Goal: Task Accomplishment & Management: Use online tool/utility

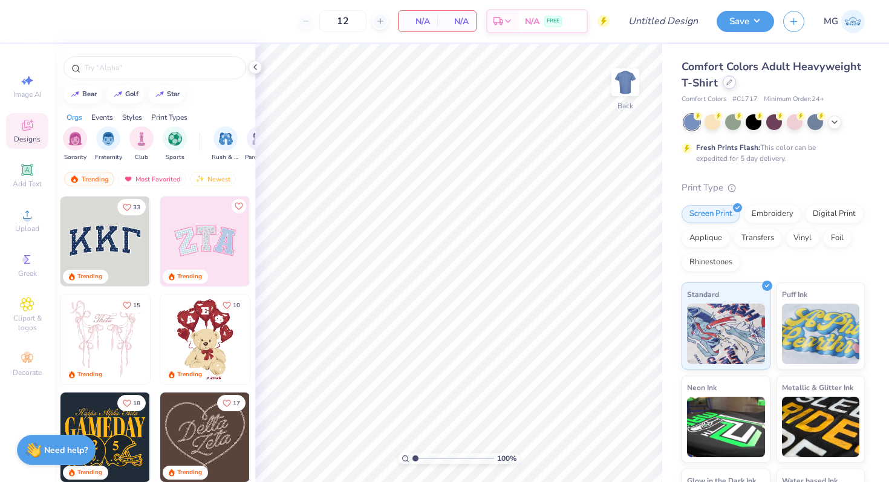
click at [736, 82] on div at bounding box center [729, 82] width 13 height 13
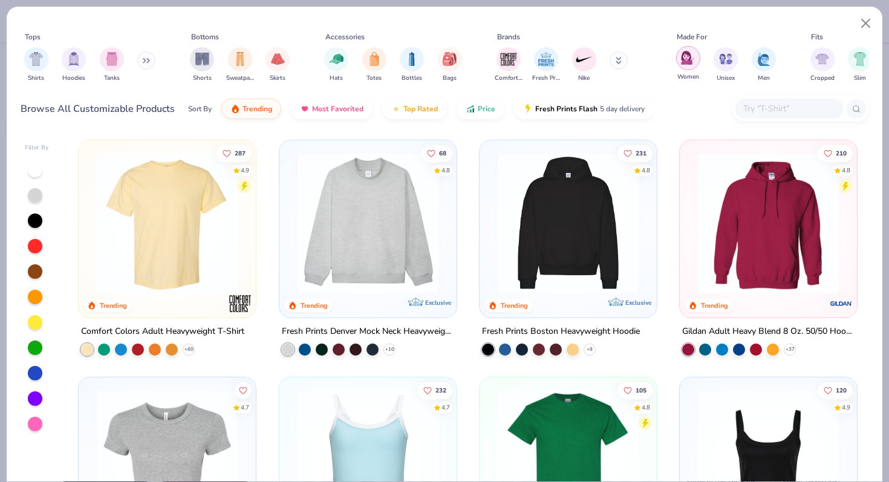
click at [697, 64] on div "filter for Women" at bounding box center [688, 58] width 24 height 24
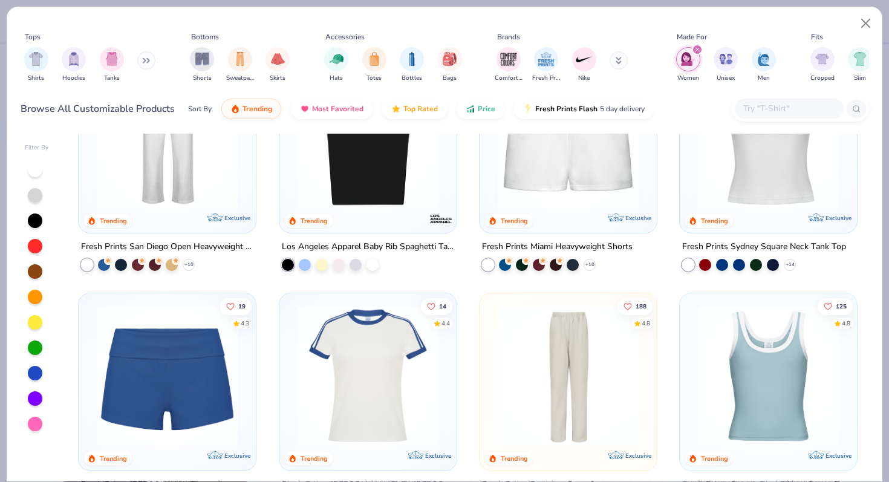
scroll to position [313, 0]
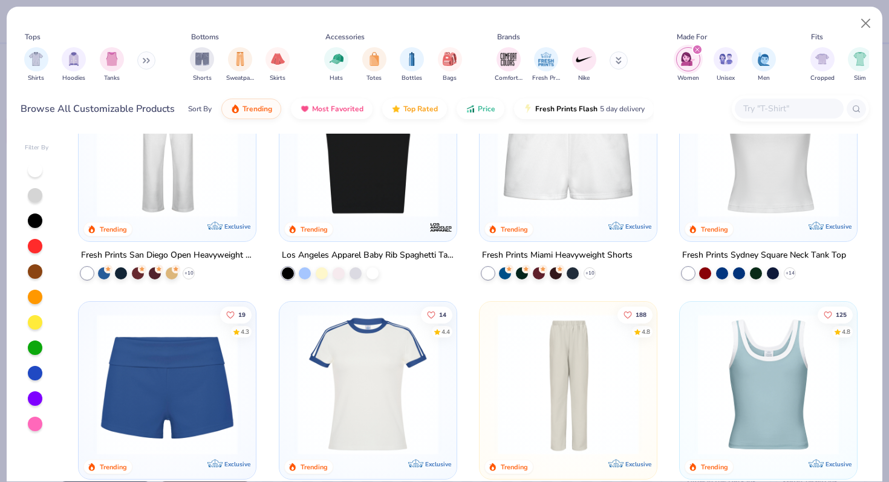
click at [696, 50] on icon "filter for Women" at bounding box center [697, 49] width 5 height 5
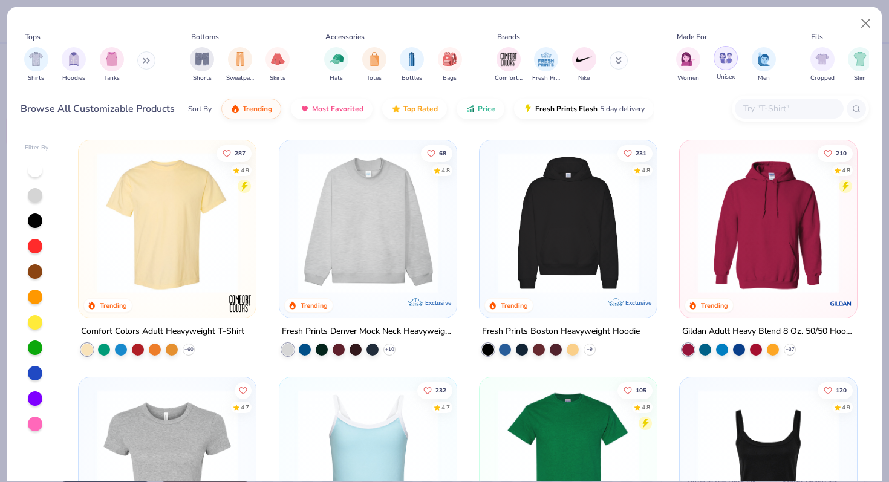
click at [715, 56] on div "filter for Unisex" at bounding box center [726, 58] width 24 height 24
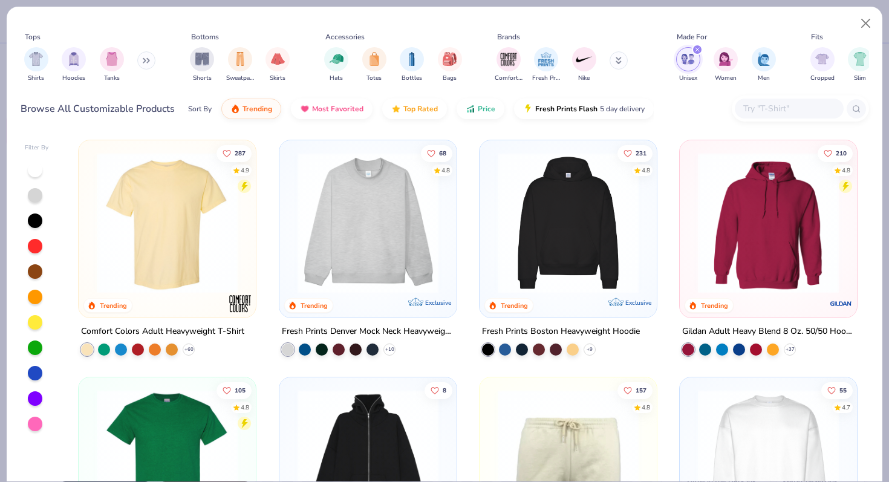
click at [415, 229] on img at bounding box center [368, 222] width 153 height 141
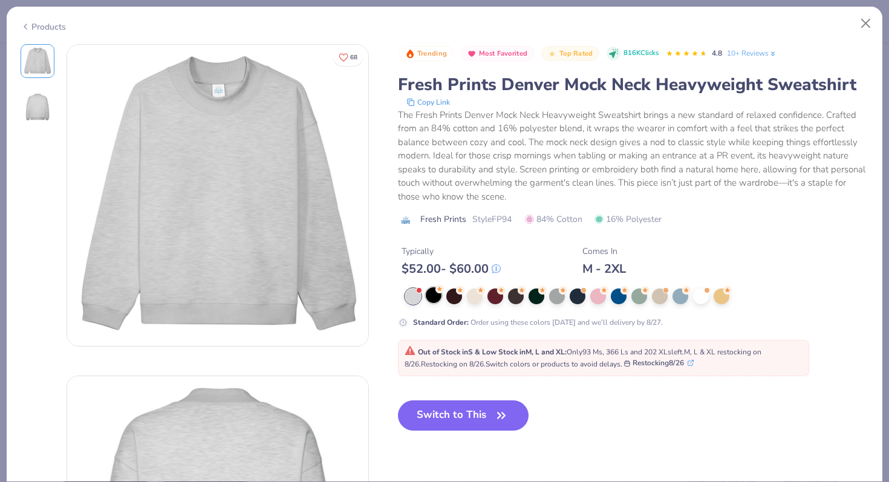
click at [439, 296] on div at bounding box center [434, 295] width 16 height 16
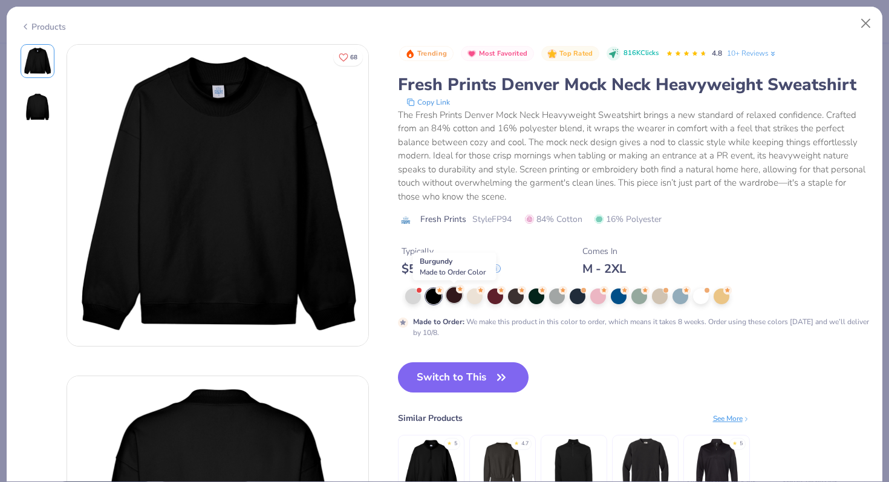
click at [462, 296] on div at bounding box center [454, 295] width 16 height 16
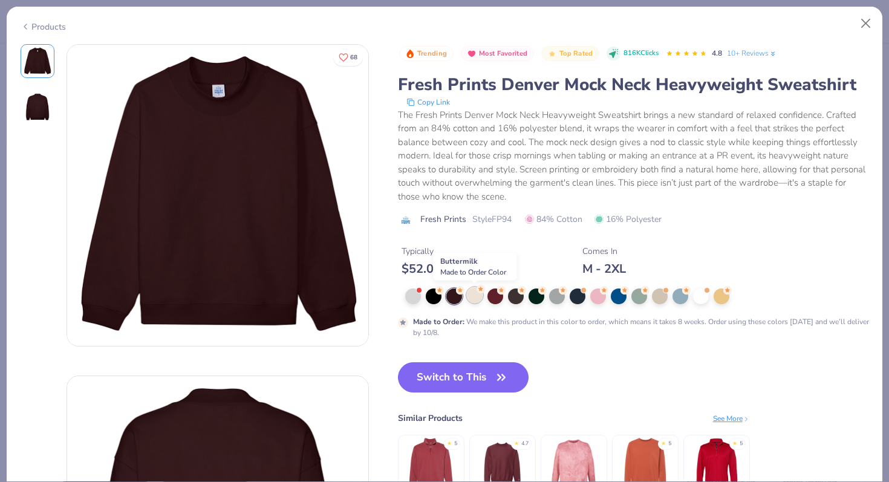
click at [472, 296] on div at bounding box center [475, 295] width 16 height 16
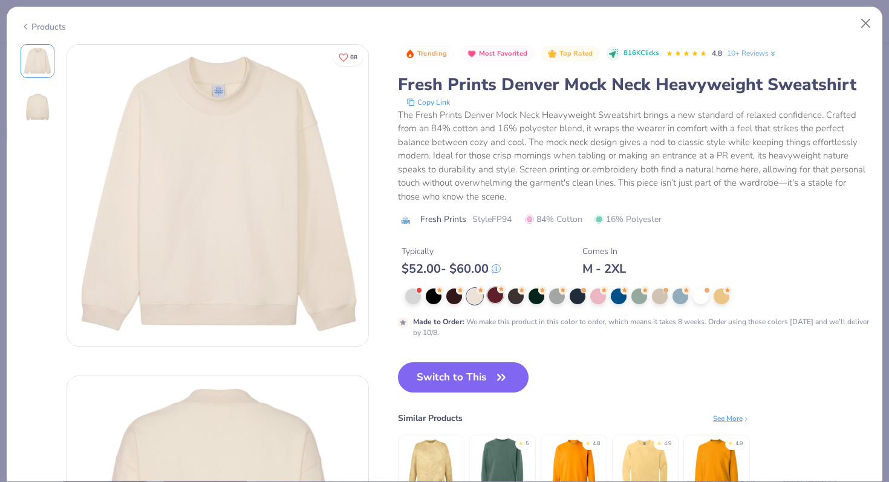
click at [489, 296] on div at bounding box center [496, 295] width 16 height 16
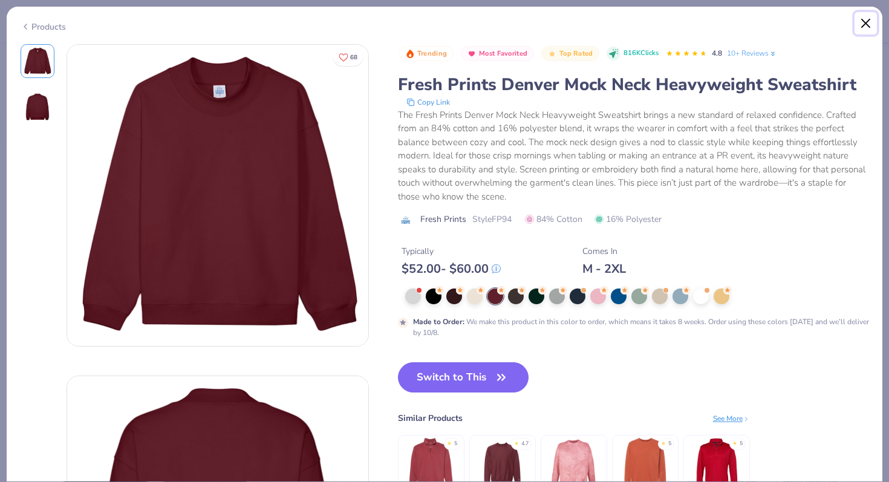
click at [858, 21] on button "Close" at bounding box center [866, 23] width 23 height 23
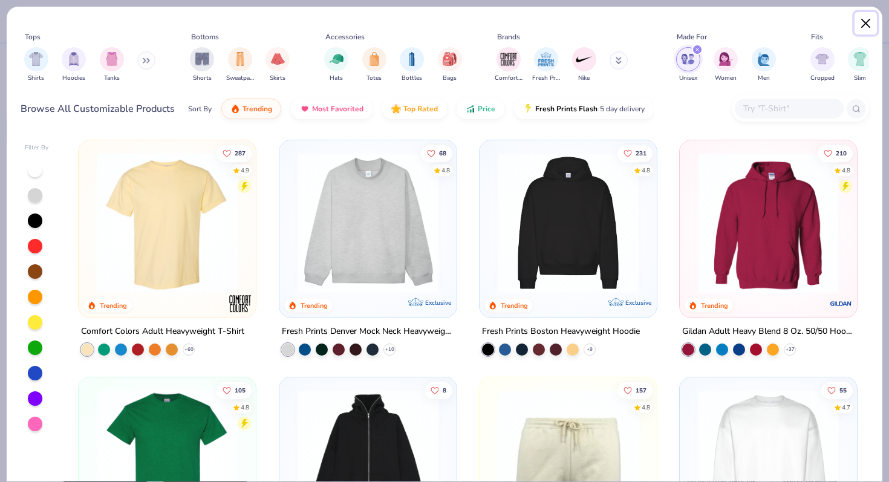
click at [864, 18] on button "Close" at bounding box center [866, 23] width 23 height 23
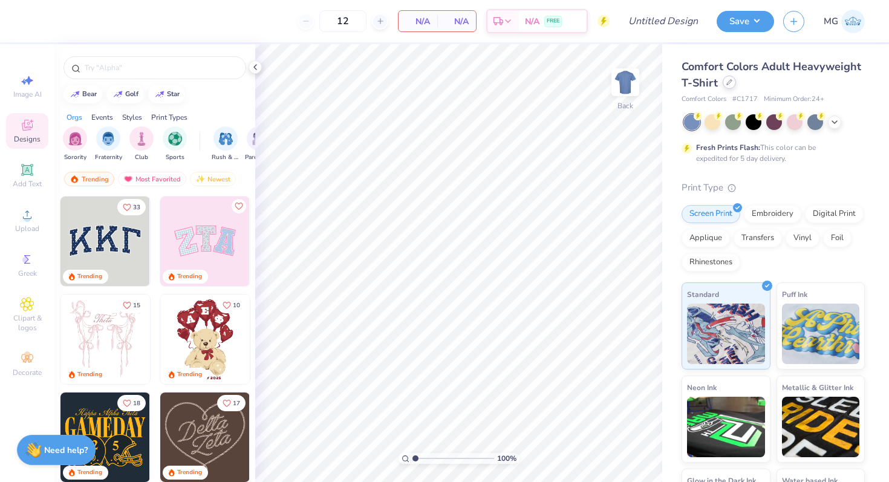
click at [736, 85] on div at bounding box center [729, 82] width 13 height 13
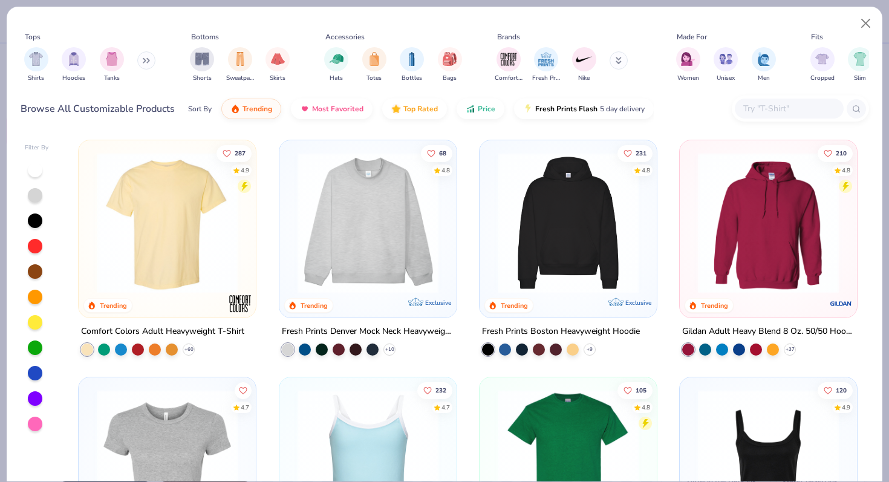
click at [432, 229] on img at bounding box center [368, 222] width 153 height 141
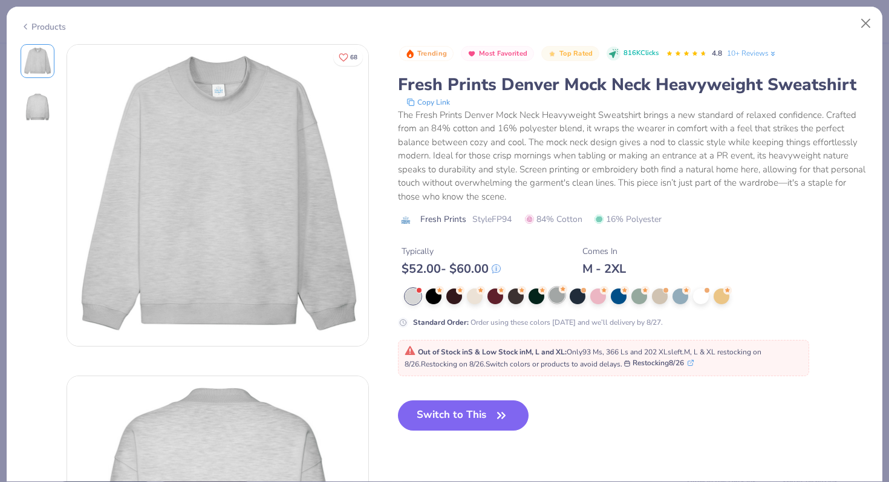
click at [555, 301] on div at bounding box center [557, 295] width 16 height 16
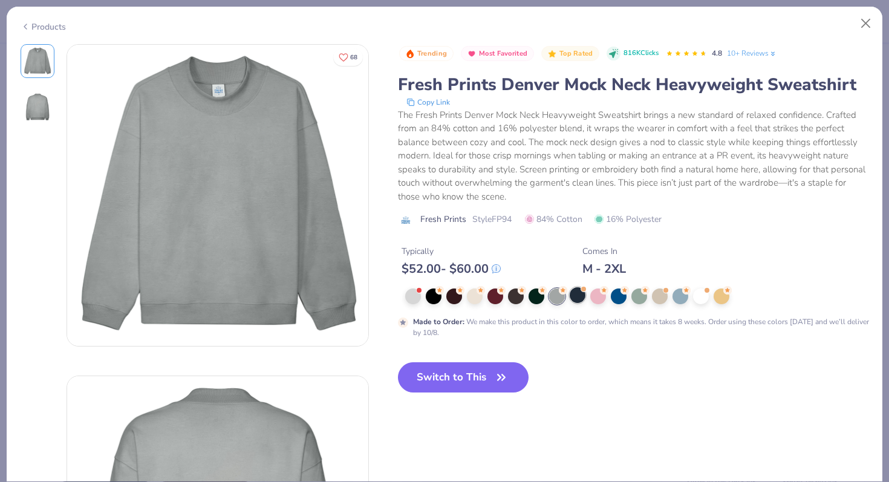
click at [576, 296] on div at bounding box center [578, 295] width 16 height 16
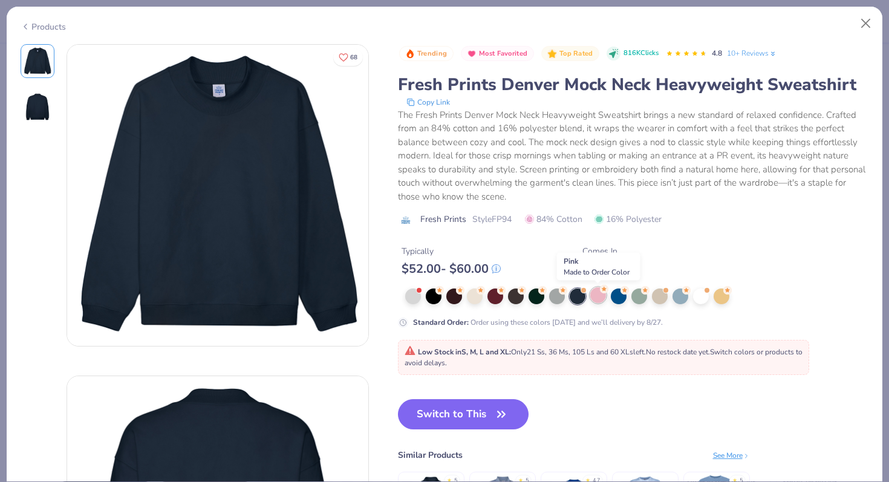
click at [595, 299] on div at bounding box center [598, 295] width 16 height 16
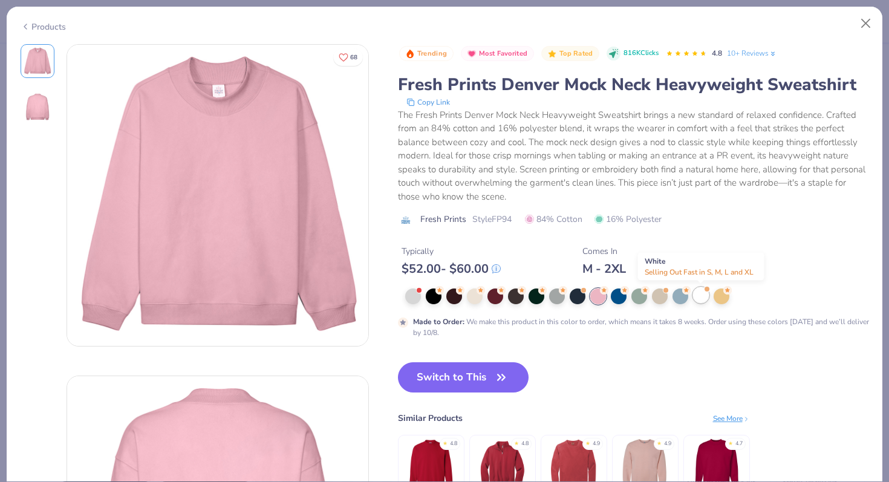
click at [700, 295] on div at bounding box center [701, 295] width 16 height 16
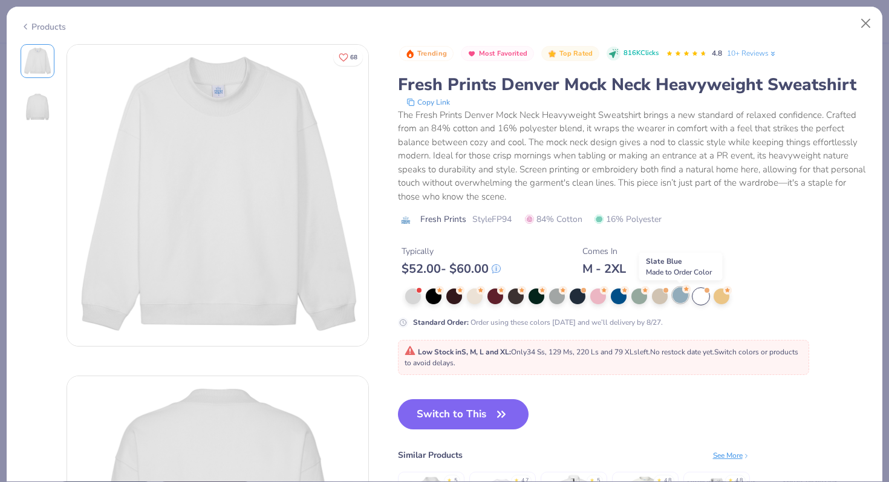
click at [673, 295] on div at bounding box center [681, 295] width 16 height 16
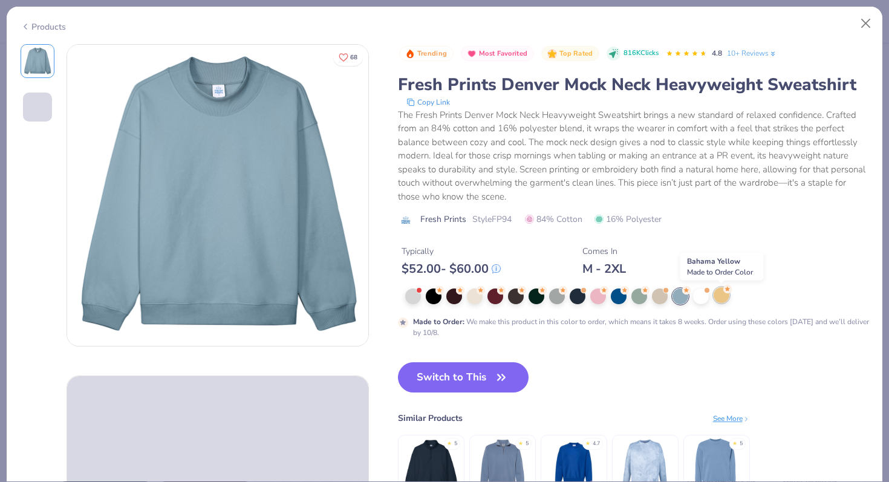
click at [716, 295] on div at bounding box center [722, 295] width 16 height 16
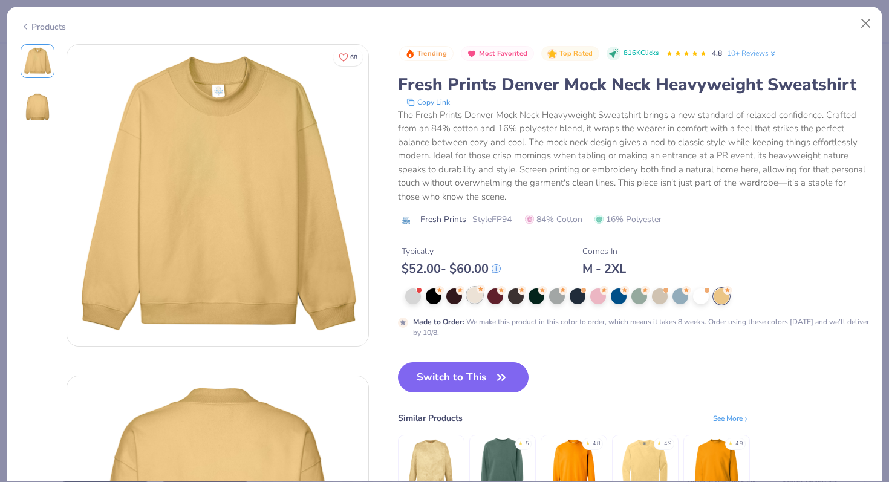
click at [480, 296] on div at bounding box center [475, 295] width 16 height 16
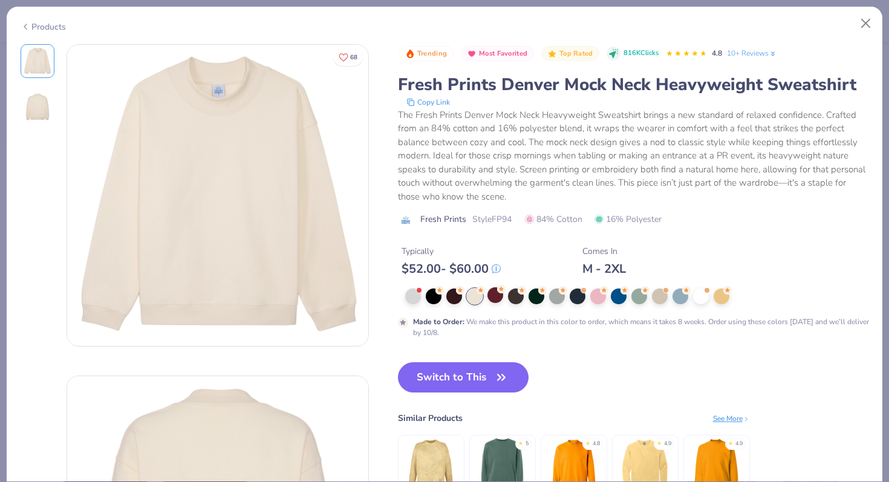
click at [502, 304] on div at bounding box center [637, 297] width 464 height 16
click at [498, 301] on div at bounding box center [496, 295] width 16 height 16
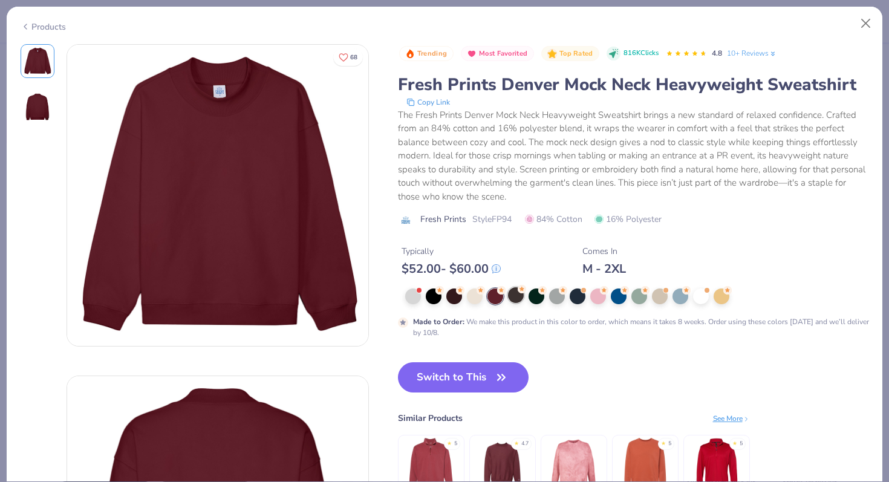
click at [517, 299] on div at bounding box center [516, 295] width 16 height 16
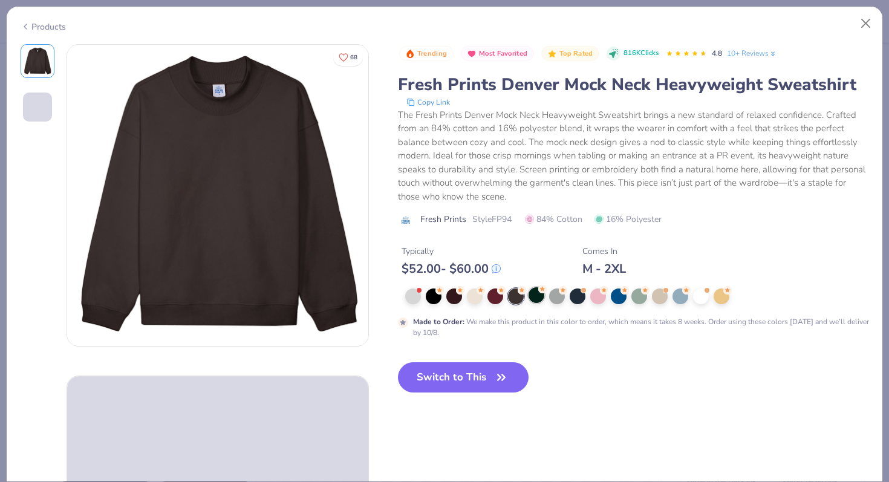
click at [529, 299] on div at bounding box center [537, 295] width 16 height 16
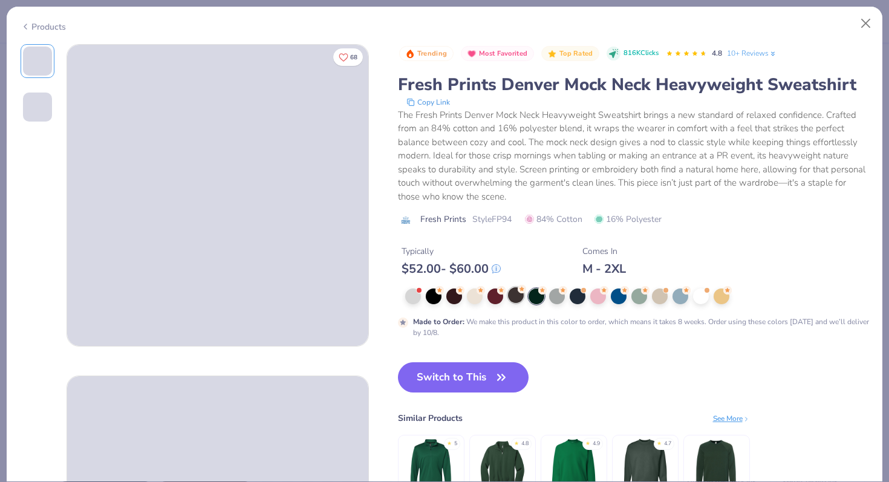
click at [523, 296] on div at bounding box center [516, 295] width 16 height 16
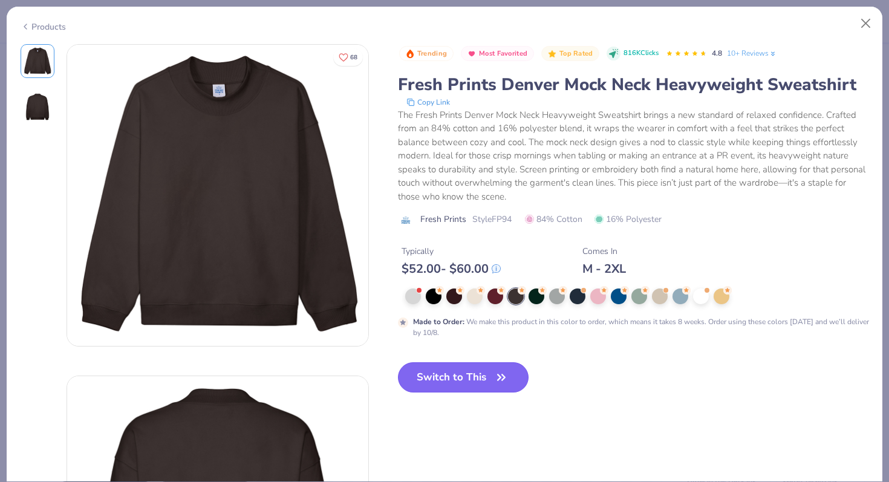
click at [477, 385] on button "Switch to This" at bounding box center [463, 377] width 131 height 30
type input "50"
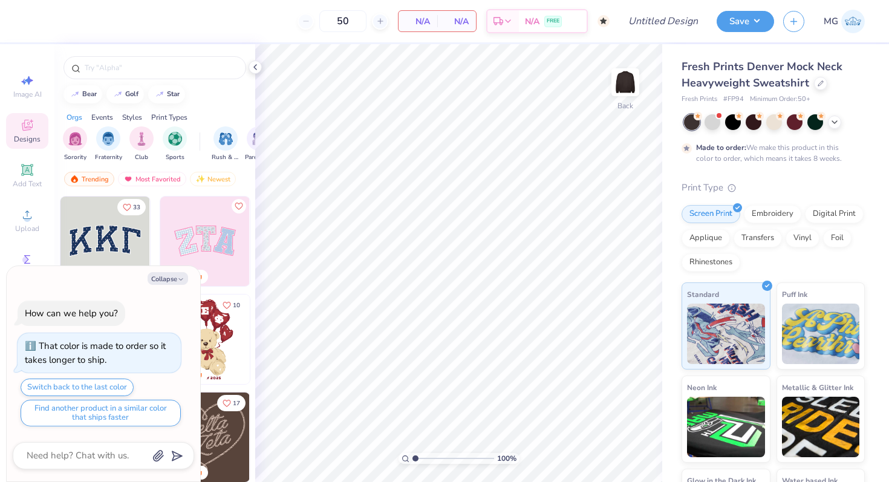
click at [168, 269] on div "Collapse How can we help you? That color is made to order so it takes longer to…" at bounding box center [104, 374] width 194 height 216
click at [160, 273] on button "Collapse" at bounding box center [168, 278] width 41 height 13
type textarea "x"
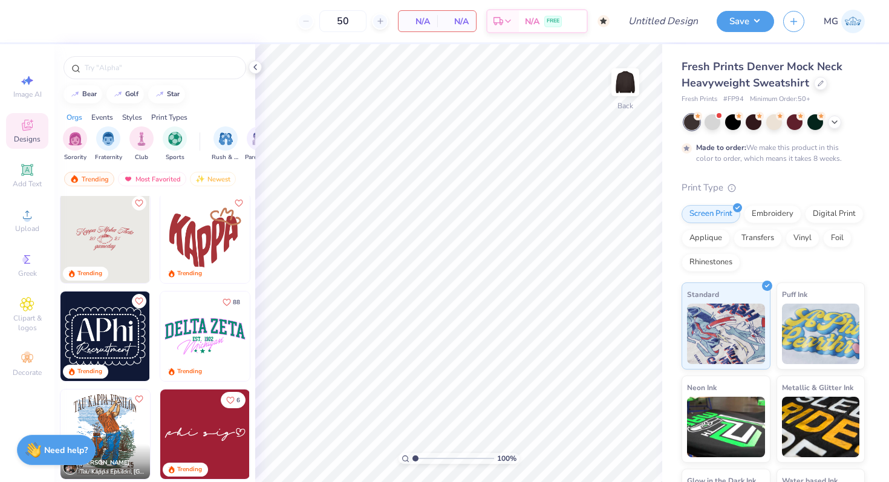
scroll to position [913, 0]
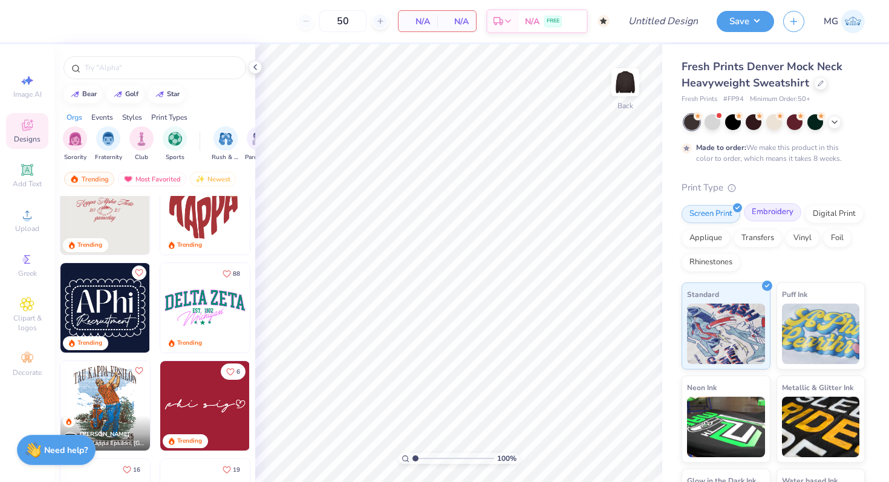
click at [773, 214] on div "Embroidery" at bounding box center [772, 212] width 57 height 18
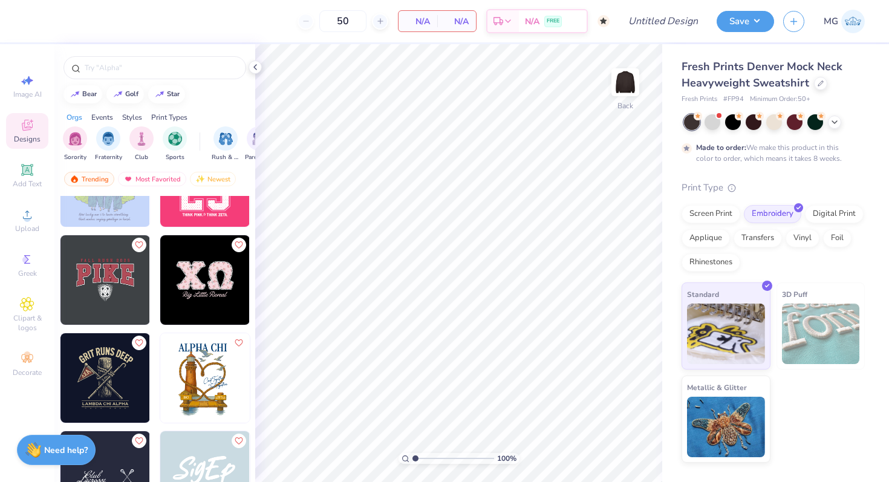
scroll to position [4707, 0]
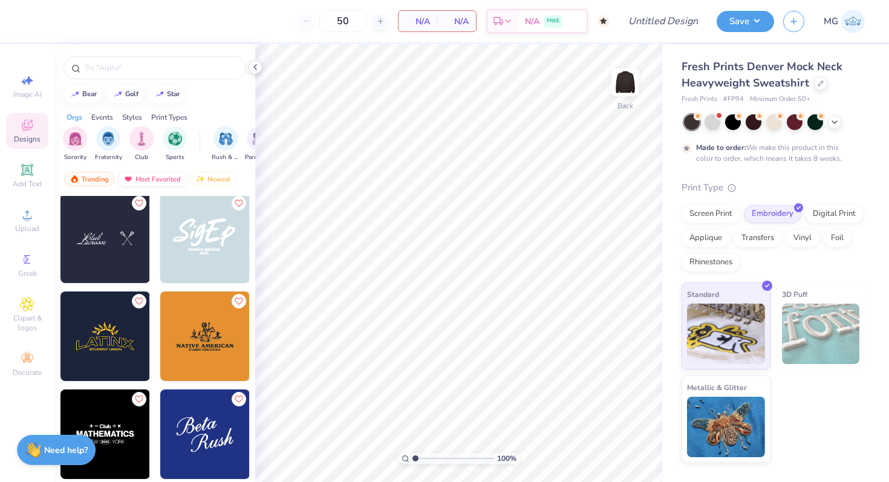
click at [158, 181] on div "Most Favorited" at bounding box center [152, 179] width 68 height 15
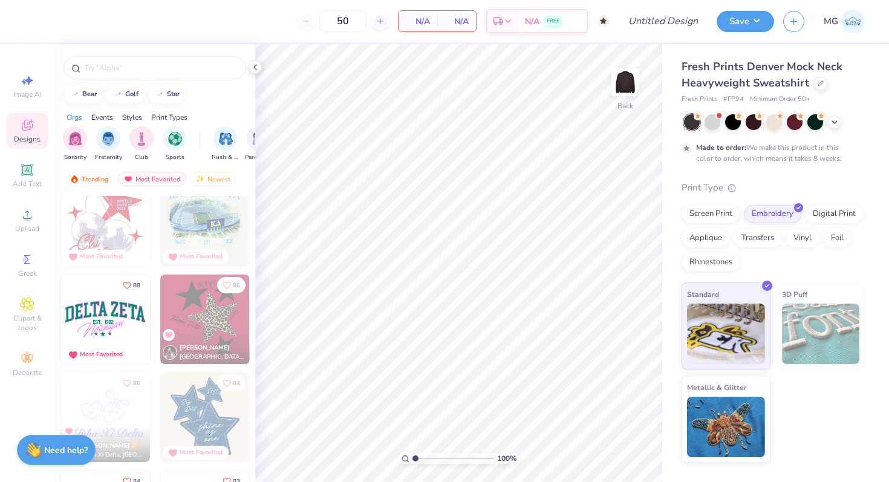
scroll to position [1989, 0]
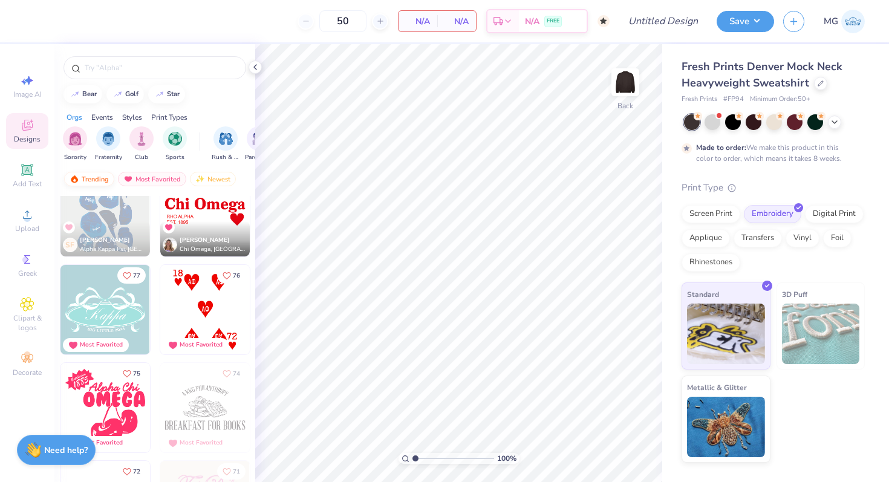
click at [79, 180] on div "Trending" at bounding box center [89, 179] width 50 height 15
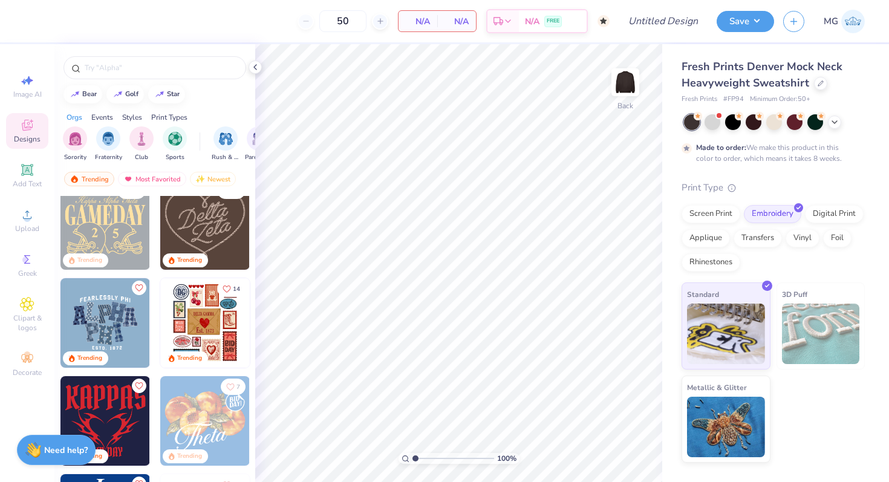
scroll to position [572, 0]
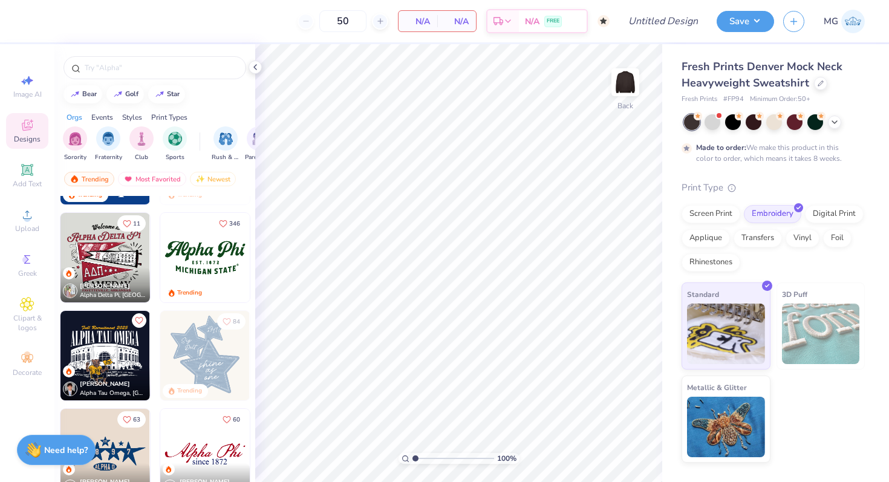
click at [201, 263] on img at bounding box center [205, 258] width 90 height 90
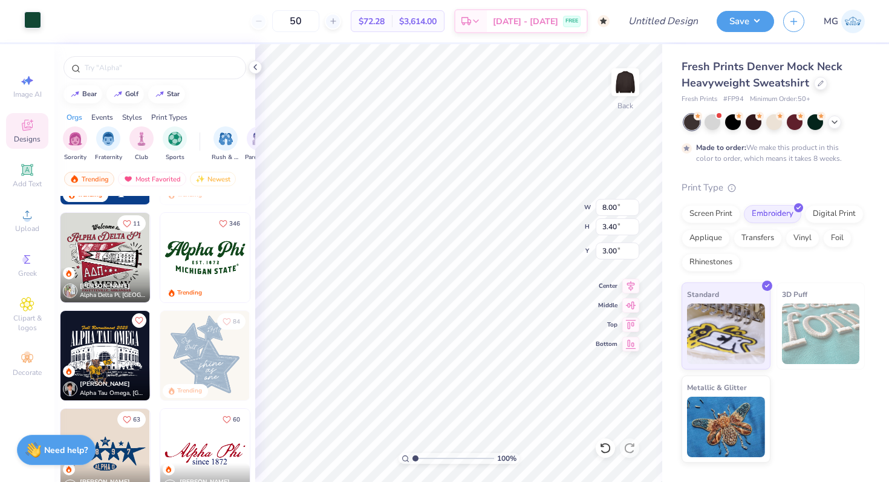
click at [41, 20] on div at bounding box center [32, 19] width 17 height 17
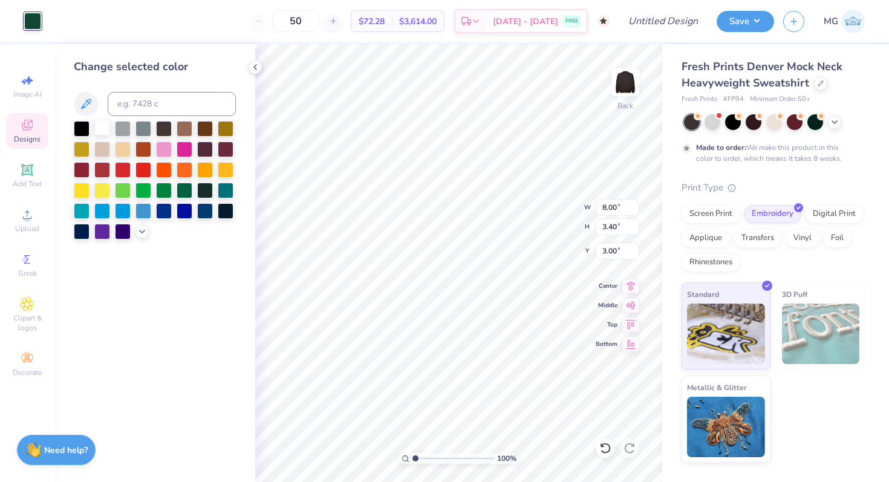
click at [108, 143] on div at bounding box center [102, 150] width 16 height 16
click at [108, 125] on div at bounding box center [102, 128] width 16 height 16
click at [146, 233] on icon at bounding box center [142, 231] width 10 height 10
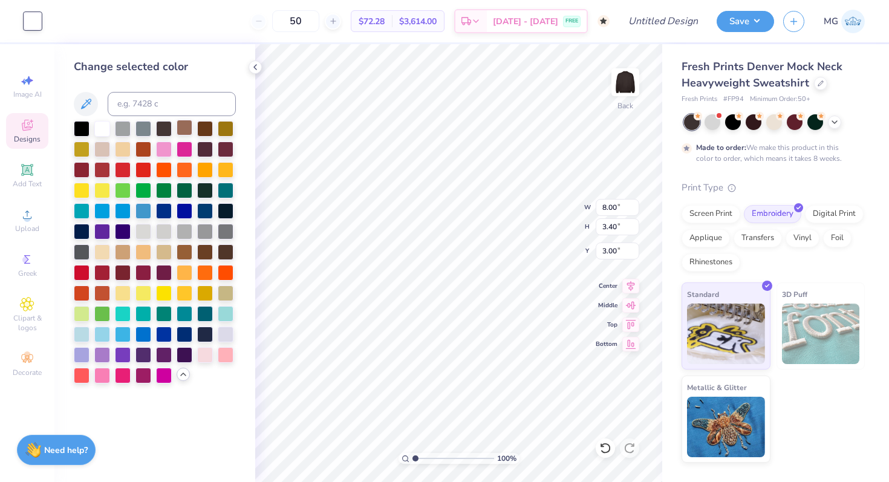
click at [188, 130] on div at bounding box center [185, 128] width 16 height 16
click at [201, 352] on div at bounding box center [205, 354] width 16 height 16
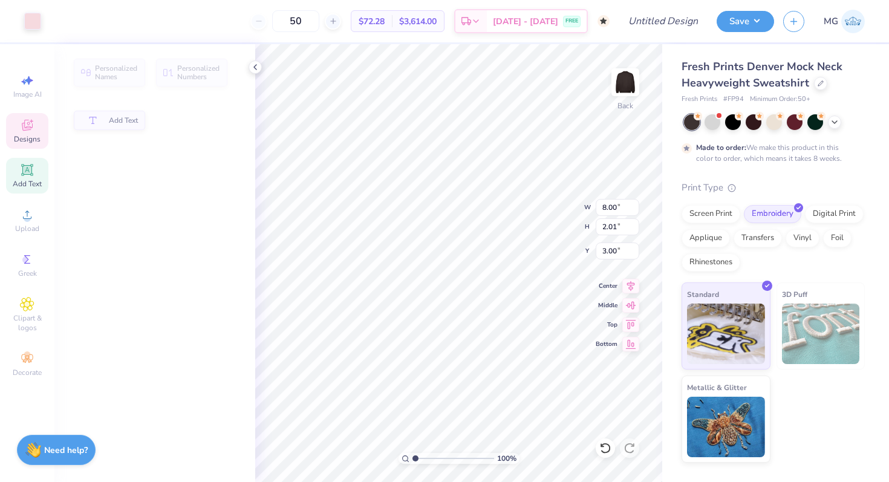
type input "2.01"
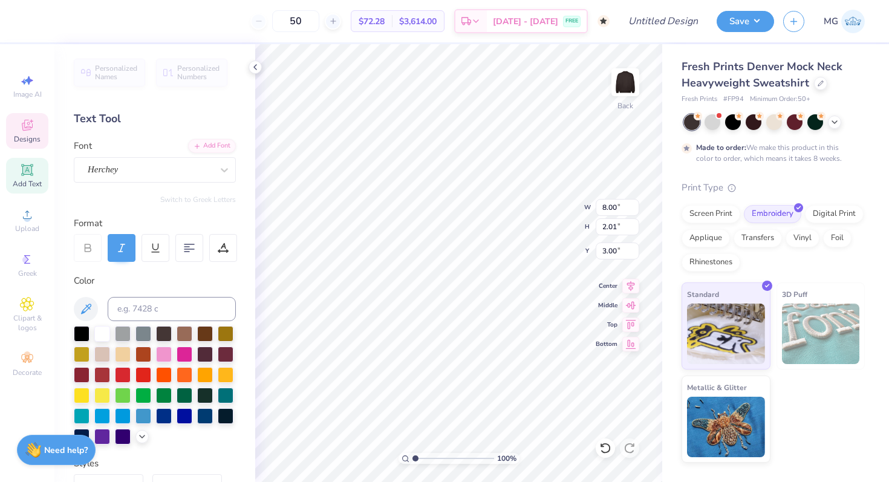
scroll to position [10, 3]
type textarea "Aggie Gems"
type input "2.72"
type input "0.33"
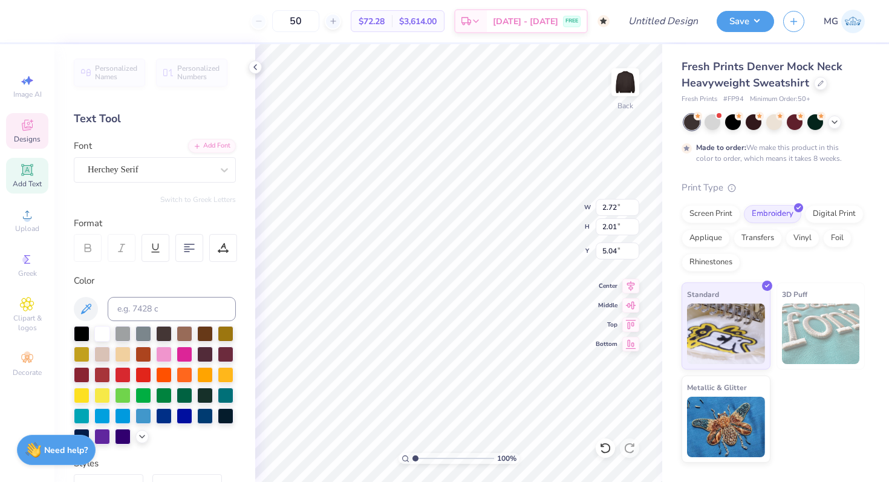
type input "5.04"
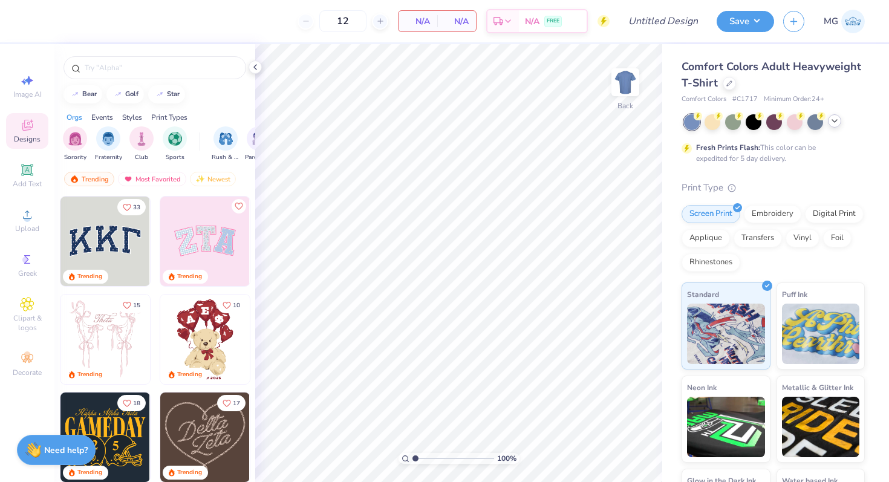
click at [835, 120] on polyline at bounding box center [834, 121] width 5 height 2
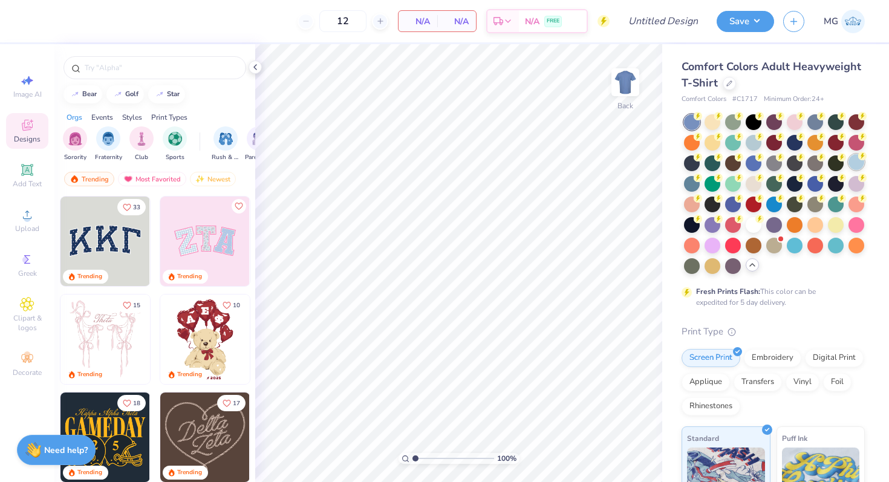
click at [702, 120] on circle at bounding box center [698, 116] width 8 height 8
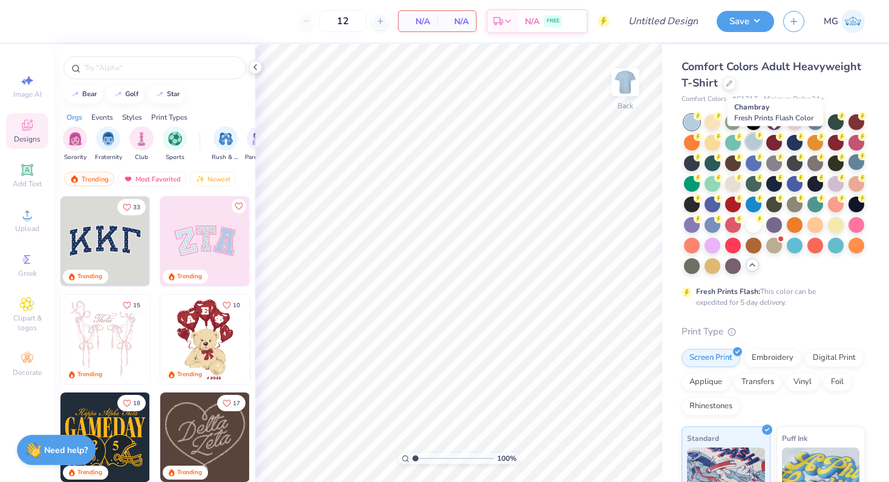
click at [762, 142] on div at bounding box center [754, 142] width 16 height 16
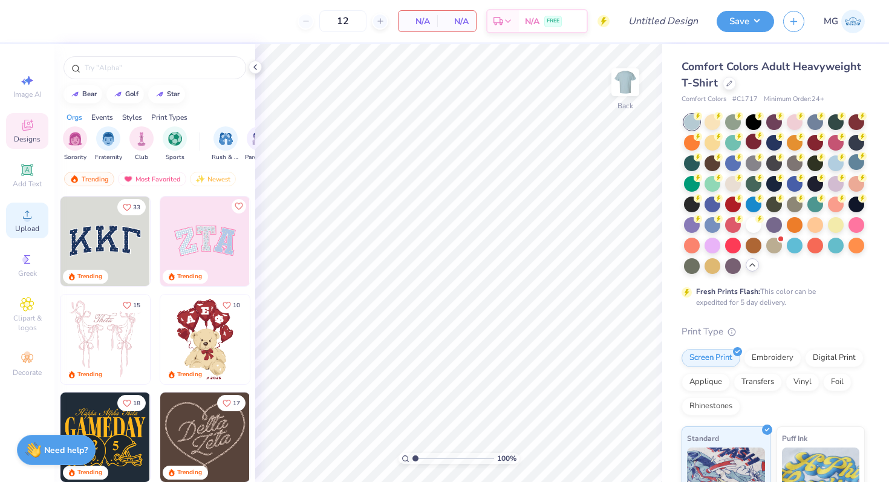
click at [28, 231] on span "Upload" at bounding box center [27, 229] width 24 height 10
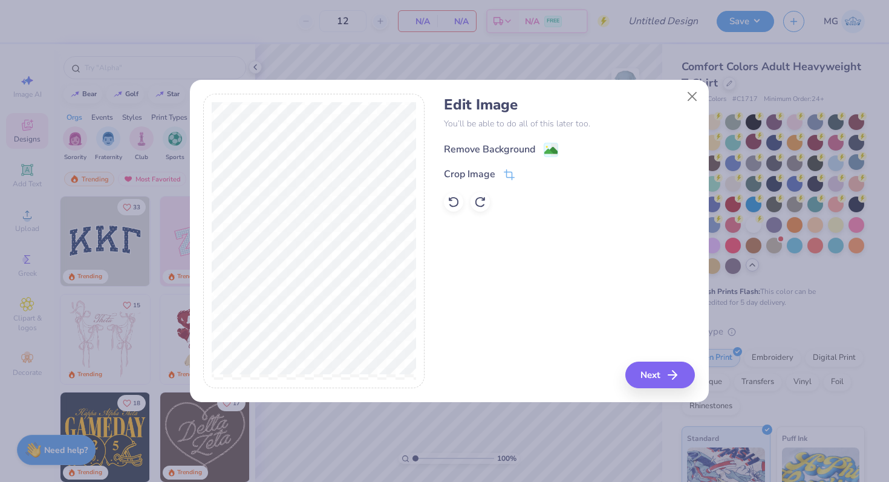
click at [502, 150] on div "Remove Background" at bounding box center [489, 149] width 91 height 15
click at [652, 385] on button "Next" at bounding box center [662, 375] width 70 height 27
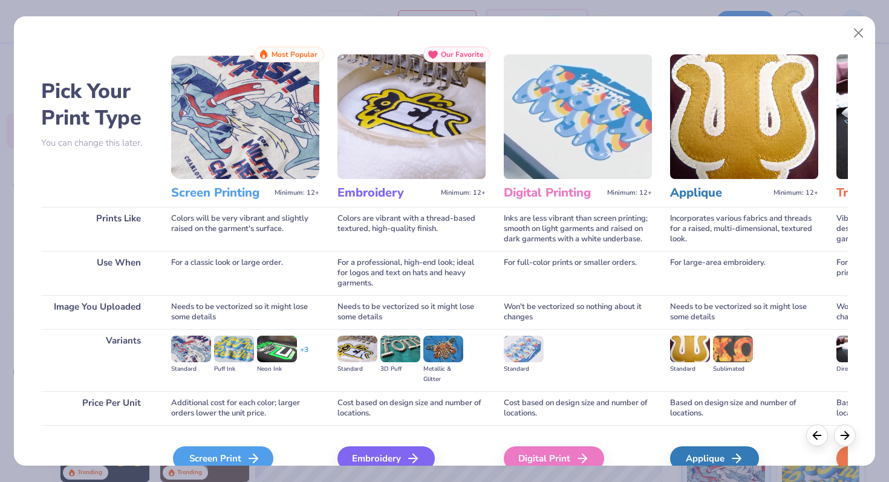
click at [224, 455] on div "Screen Print" at bounding box center [223, 458] width 100 height 24
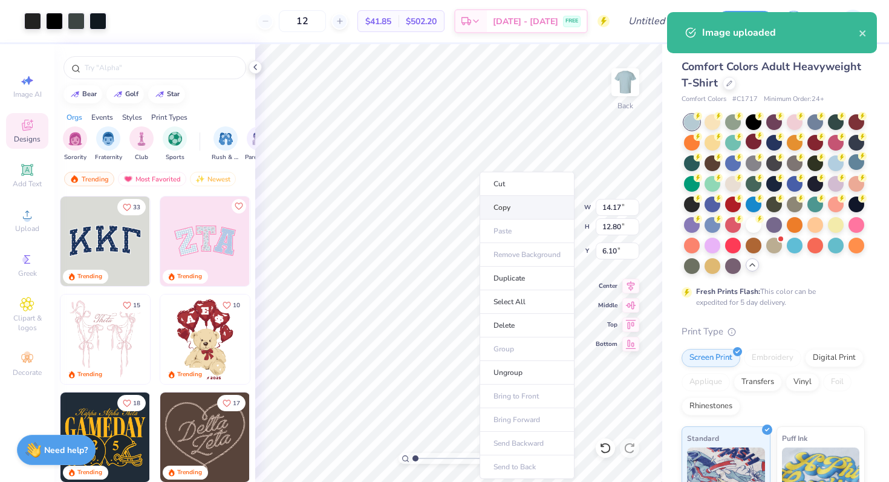
click at [509, 207] on li "Copy" at bounding box center [527, 208] width 95 height 24
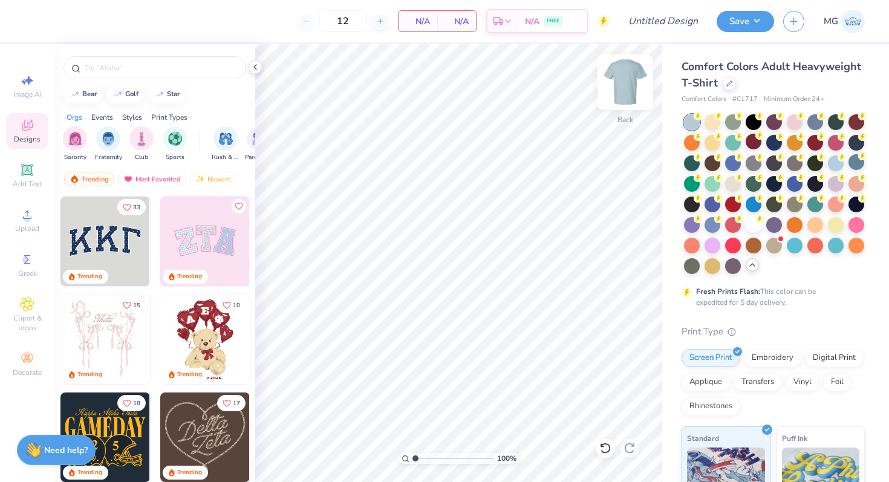
click at [633, 76] on img at bounding box center [625, 82] width 48 height 48
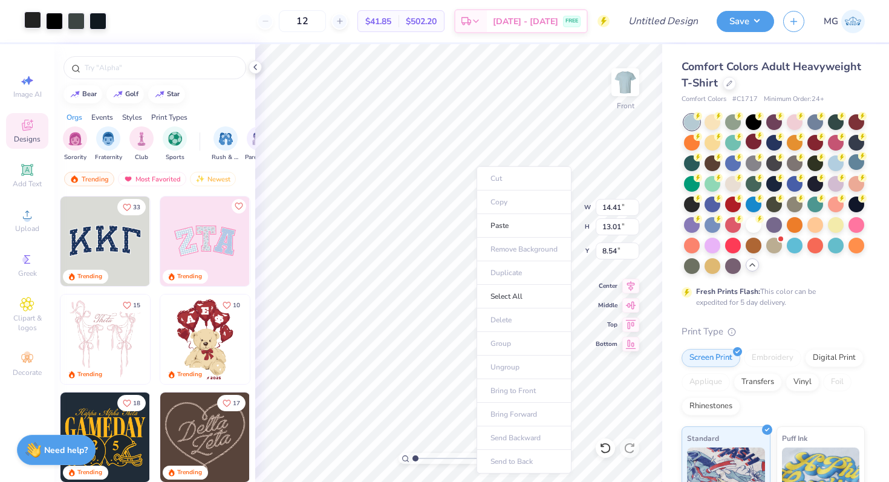
click at [34, 24] on div at bounding box center [32, 19] width 17 height 17
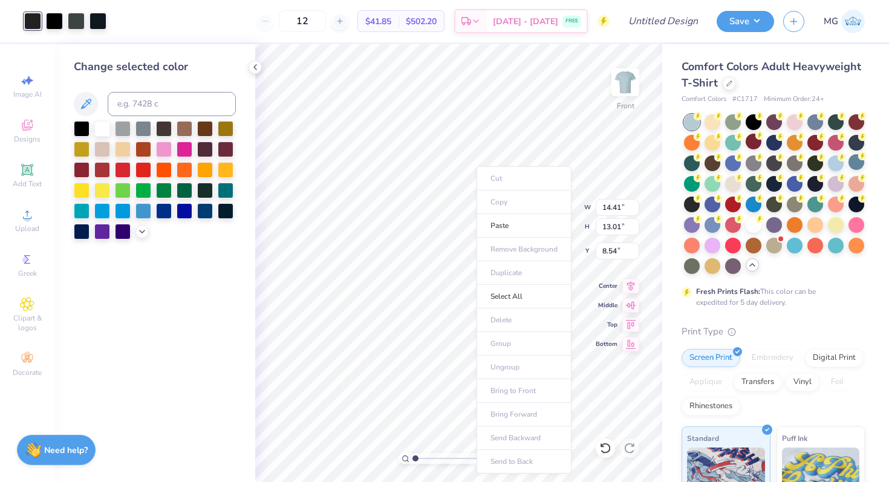
click at [94, 117] on div "Change selected color" at bounding box center [155, 149] width 162 height 181
drag, startPoint x: 98, startPoint y: 122, endPoint x: 82, endPoint y: 89, distance: 37.1
click at [97, 122] on div at bounding box center [102, 129] width 16 height 16
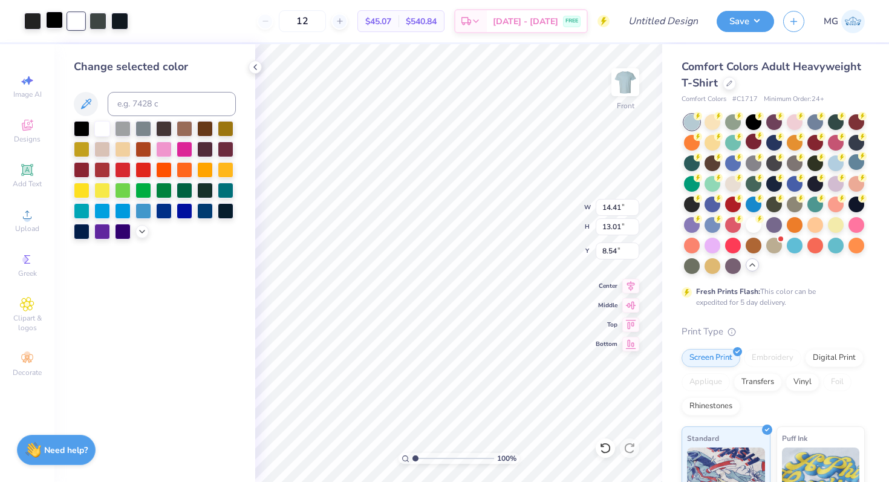
click at [49, 21] on div at bounding box center [54, 19] width 17 height 17
click at [102, 124] on div at bounding box center [102, 128] width 16 height 16
click at [25, 25] on div at bounding box center [32, 19] width 17 height 17
click at [100, 125] on div at bounding box center [102, 128] width 16 height 16
click at [69, 22] on div at bounding box center [76, 19] width 17 height 17
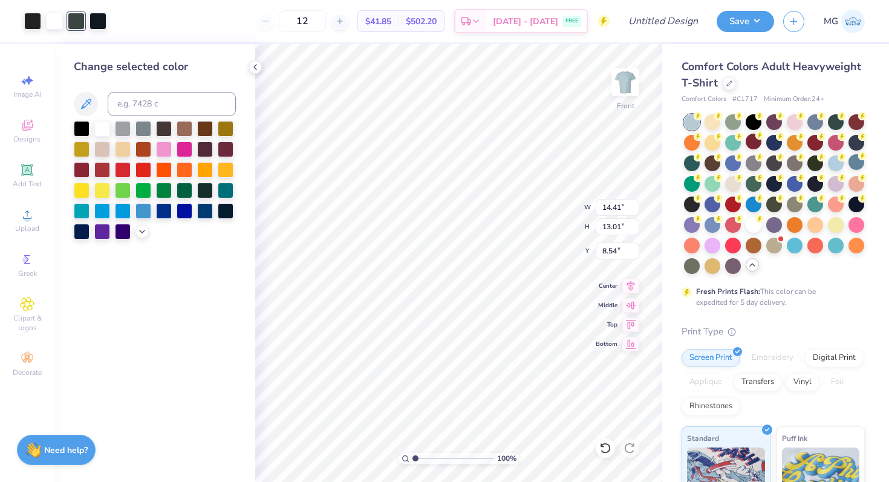
drag, startPoint x: 97, startPoint y: 126, endPoint x: 91, endPoint y: 120, distance: 8.1
click at [97, 126] on div at bounding box center [102, 129] width 16 height 16
click at [38, 24] on div at bounding box center [32, 19] width 17 height 17
drag, startPoint x: 109, startPoint y: 126, endPoint x: 98, endPoint y: 92, distance: 35.6
click at [108, 126] on div at bounding box center [102, 129] width 16 height 16
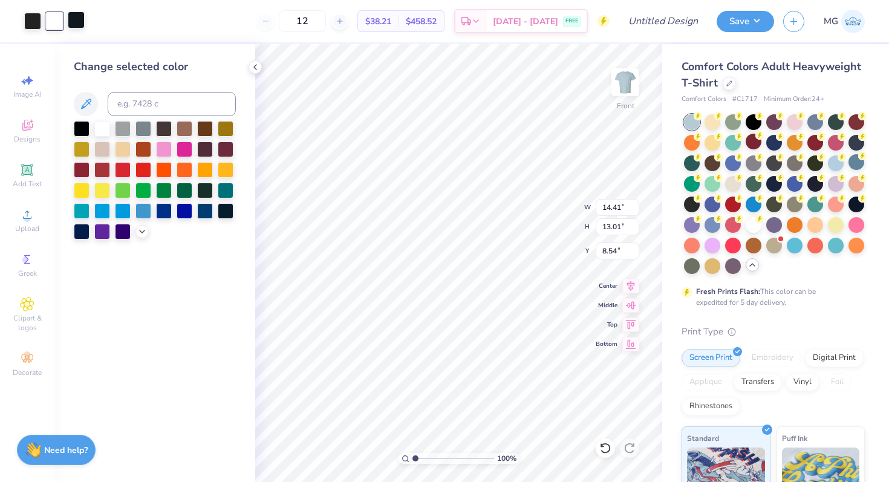
click at [77, 28] on div at bounding box center [76, 19] width 17 height 17
click at [98, 132] on div at bounding box center [102, 128] width 16 height 16
click at [33, 26] on div at bounding box center [32, 19] width 17 height 17
click at [99, 120] on div at bounding box center [102, 128] width 16 height 16
drag, startPoint x: 27, startPoint y: 24, endPoint x: 52, endPoint y: 30, distance: 25.4
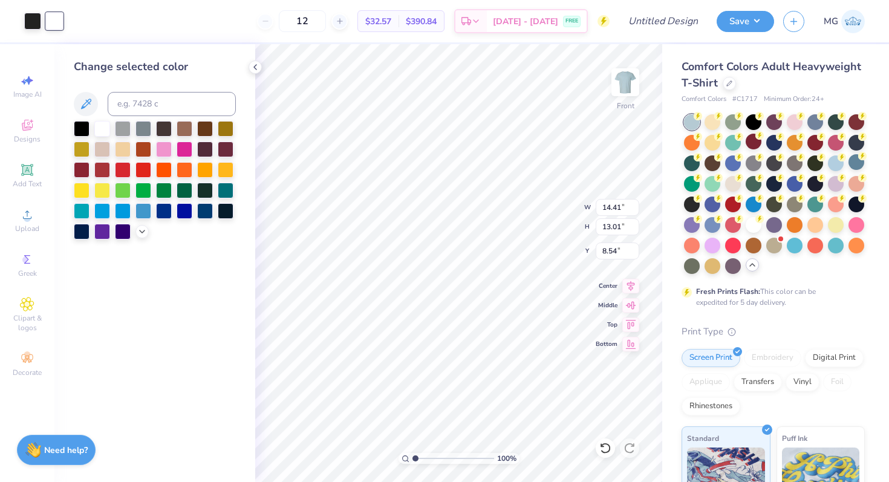
click at [27, 24] on div at bounding box center [32, 21] width 17 height 17
click at [99, 125] on div at bounding box center [102, 128] width 16 height 16
type input "8.52"
type input "13.46"
type input "12.15"
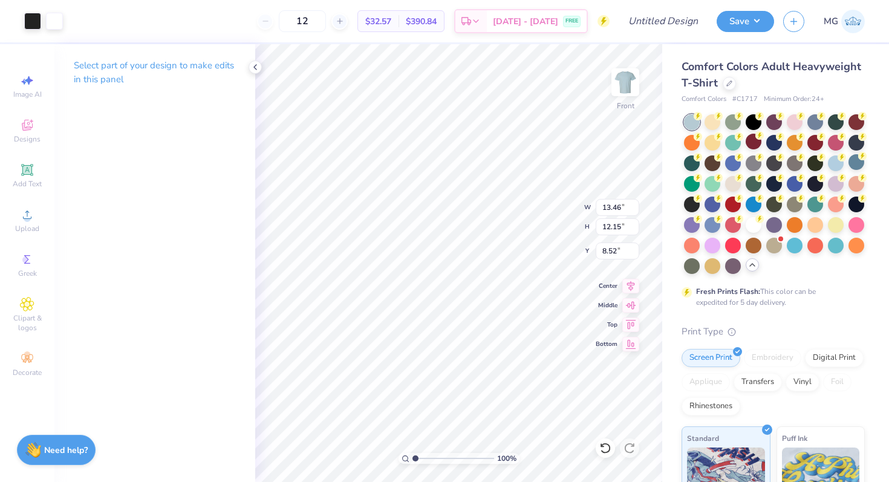
type input "3.00"
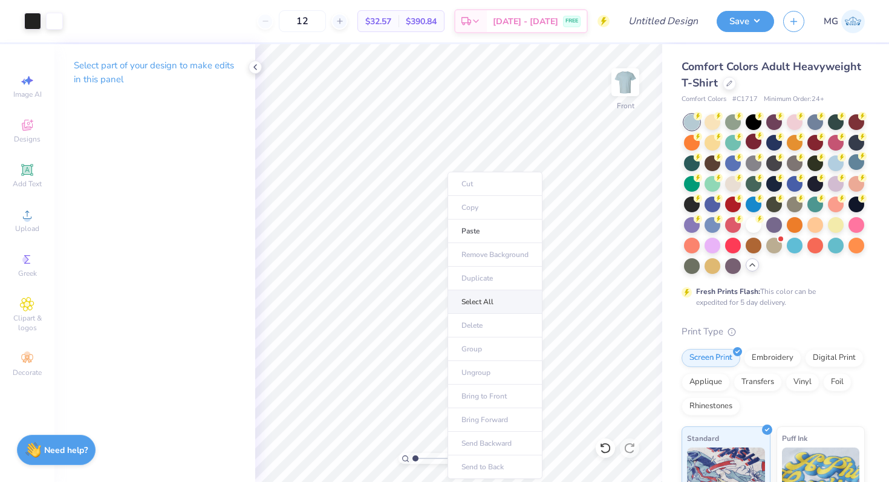
click at [506, 310] on li "Select All" at bounding box center [495, 302] width 95 height 24
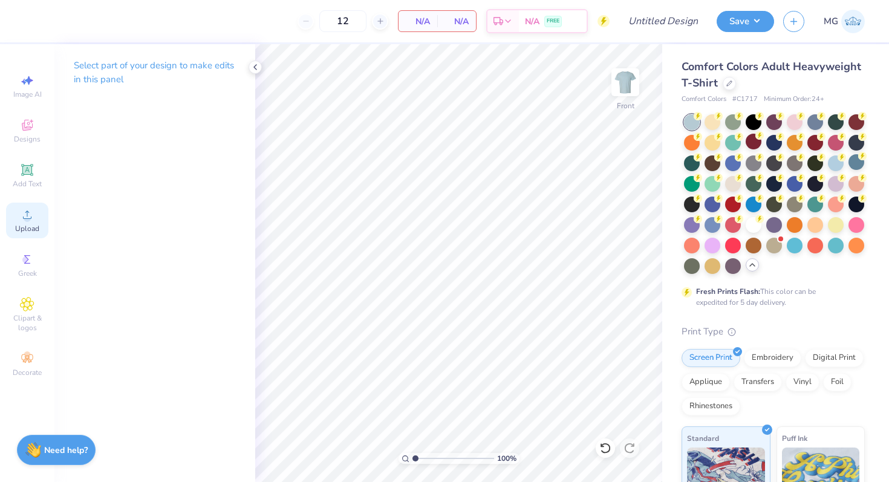
click at [33, 229] on span "Upload" at bounding box center [27, 229] width 24 height 10
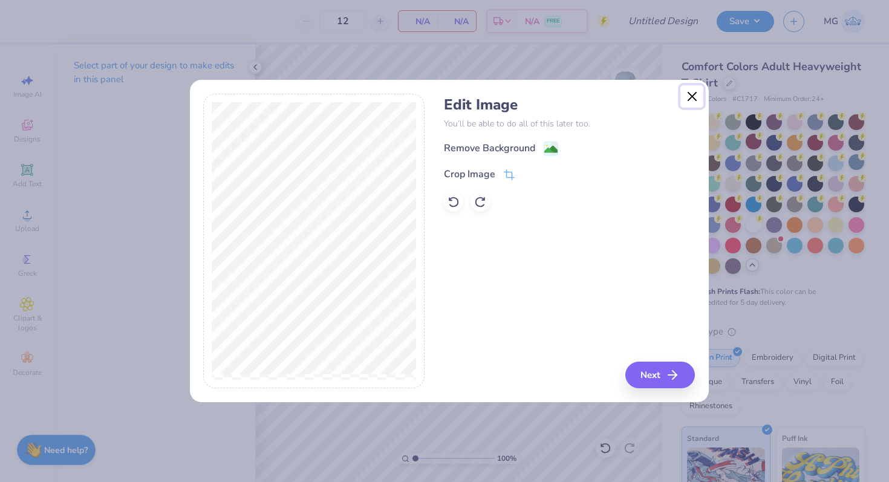
click at [688, 97] on button "Close" at bounding box center [691, 96] width 23 height 23
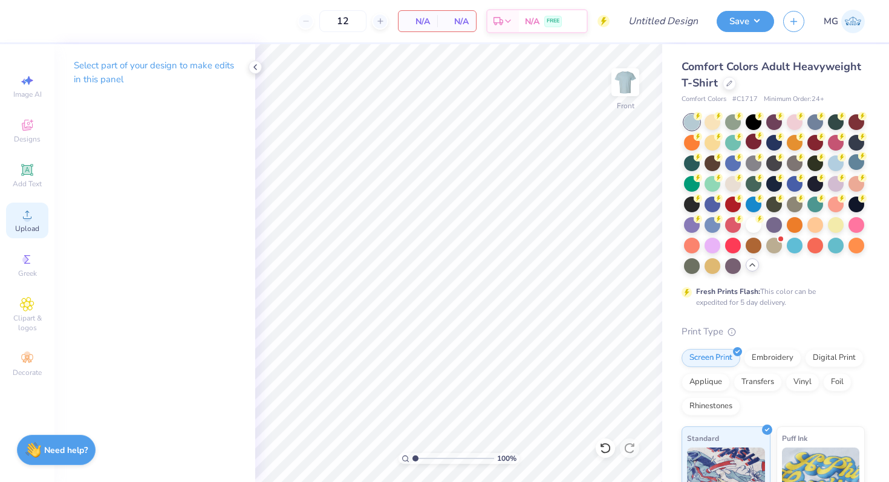
click at [25, 214] on icon at bounding box center [27, 214] width 15 height 15
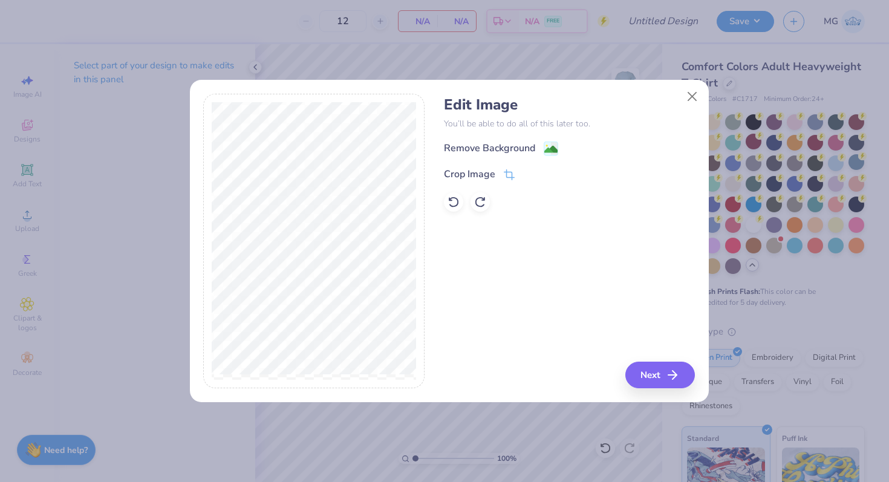
click at [525, 148] on div "Remove Background" at bounding box center [489, 148] width 91 height 15
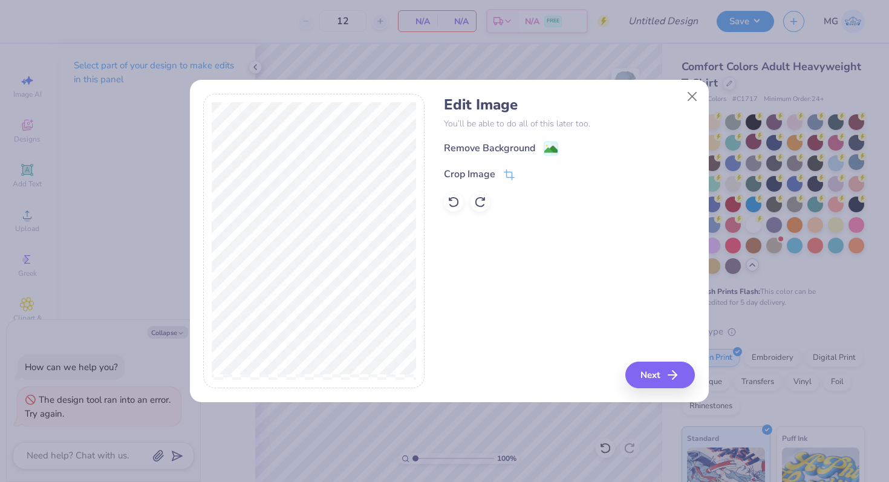
click at [534, 151] on div "Remove Background" at bounding box center [489, 148] width 91 height 15
click at [659, 387] on button "Next" at bounding box center [662, 375] width 70 height 27
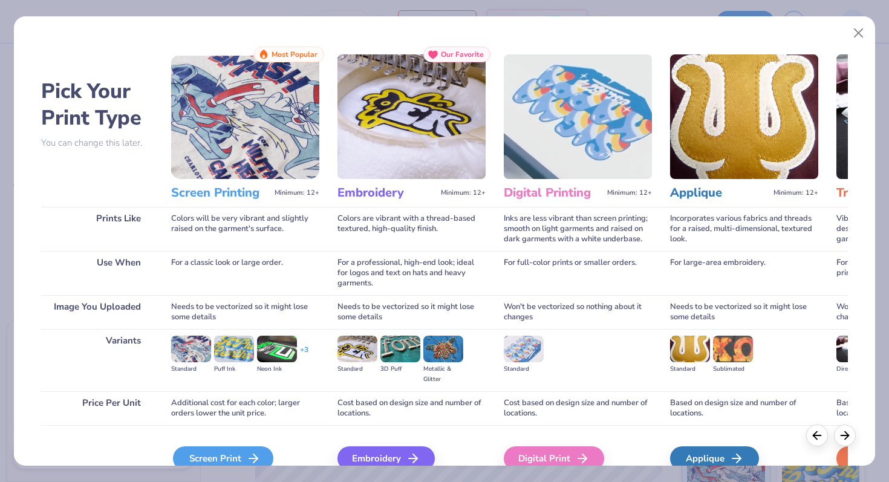
click at [198, 450] on div "Screen Print" at bounding box center [223, 458] width 100 height 24
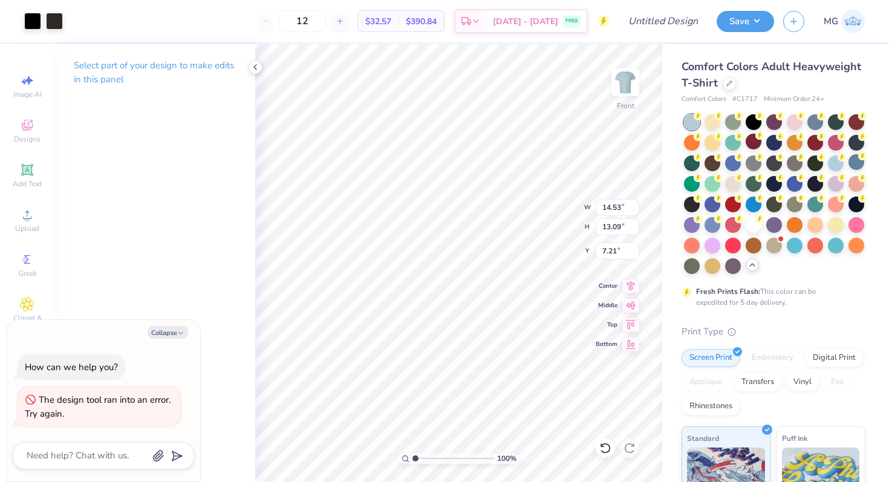
type textarea "x"
type input "11.31"
type input "10.19"
type textarea "x"
type input "3.00"
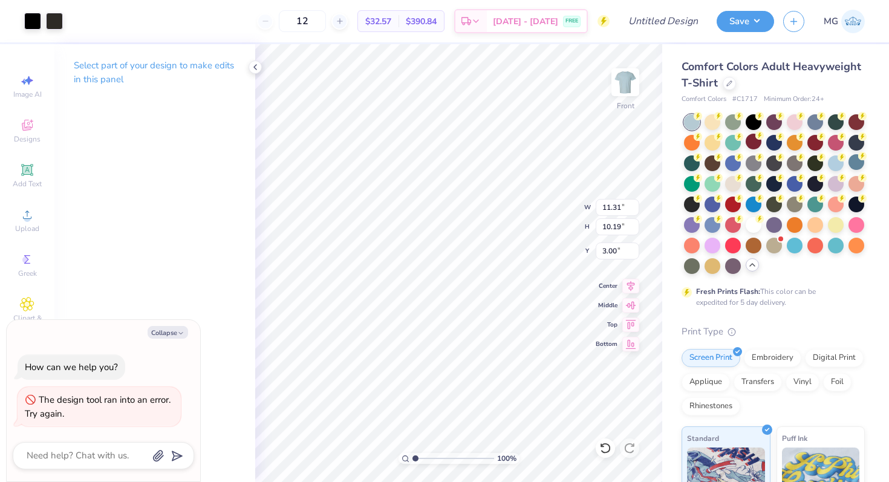
type textarea "x"
type input "12.82"
type input "11.54"
type textarea "x"
type input "4.01"
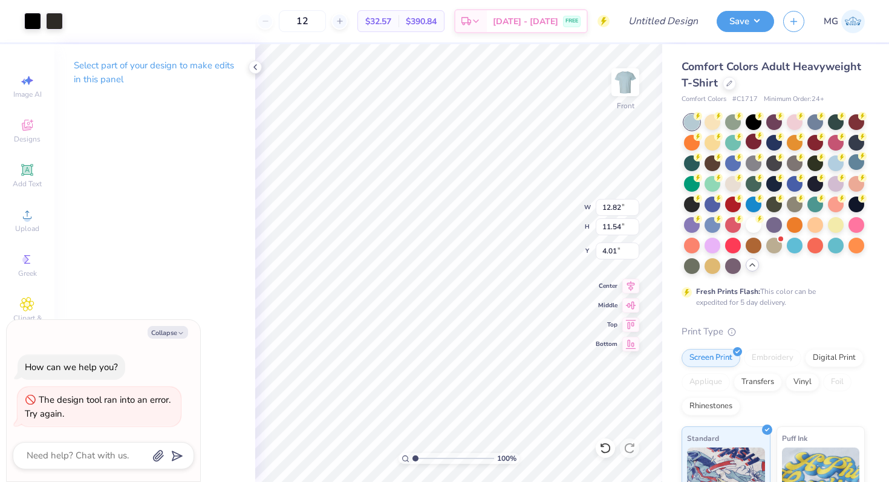
type textarea "x"
type input "4.26"
type textarea "x"
type input "13.58"
type input "12.23"
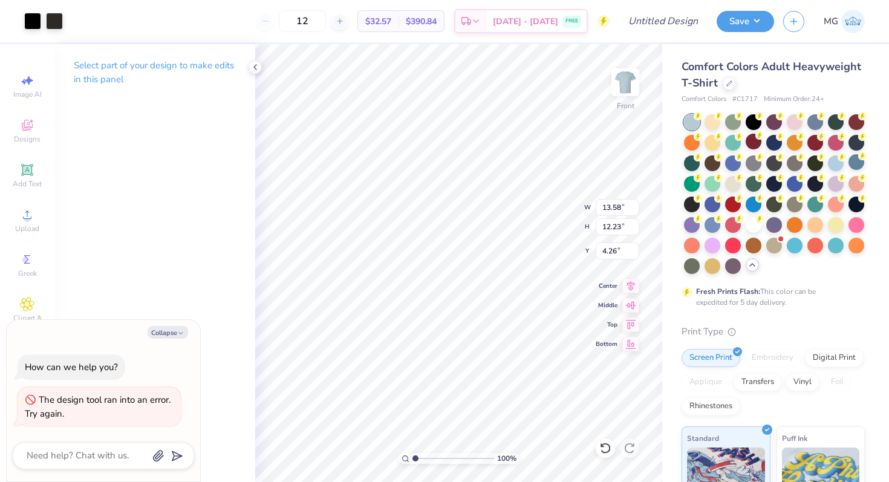
type textarea "x"
type input "3.00"
type textarea "x"
type input "13.76"
type input "12.39"
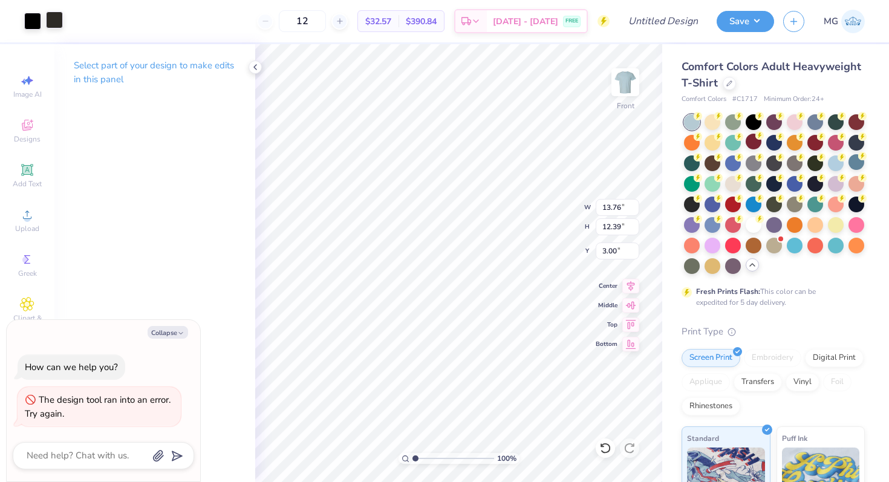
click at [53, 17] on div at bounding box center [54, 19] width 17 height 17
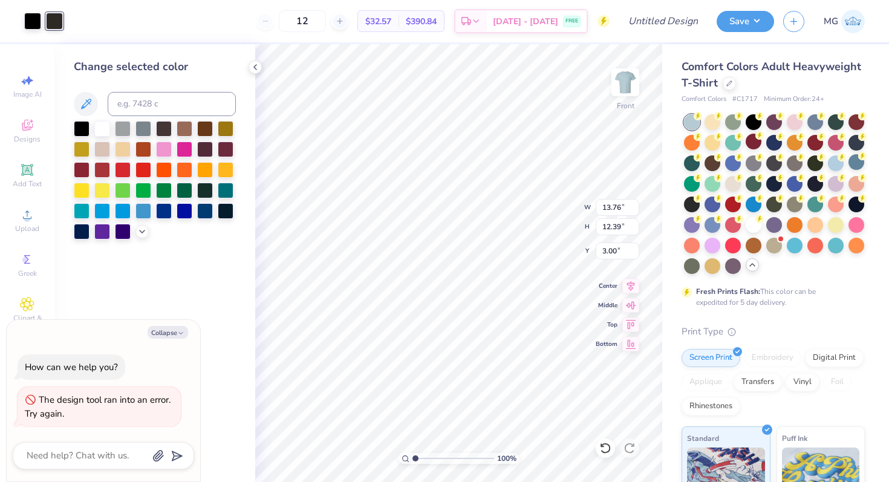
drag, startPoint x: 109, startPoint y: 124, endPoint x: 48, endPoint y: 55, distance: 92.5
click at [109, 124] on div at bounding box center [102, 129] width 16 height 16
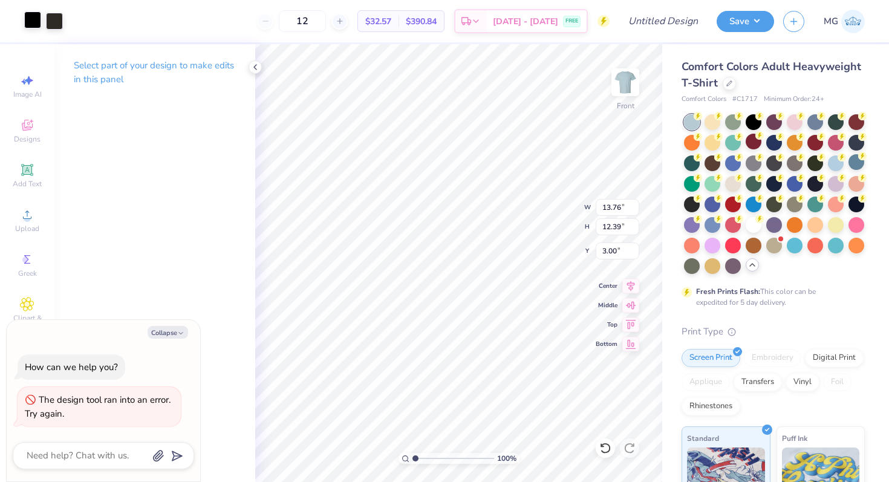
click at [37, 26] on div at bounding box center [32, 19] width 17 height 17
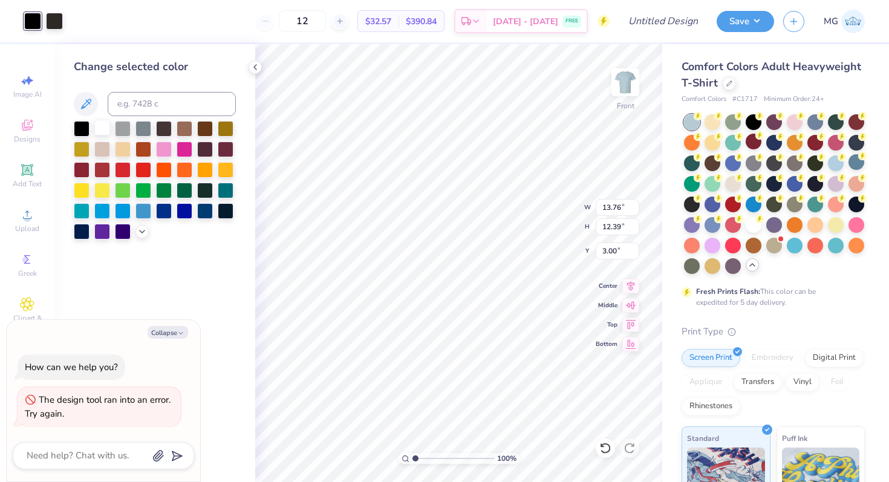
click at [105, 129] on div at bounding box center [102, 128] width 16 height 16
click at [59, 15] on div at bounding box center [54, 19] width 17 height 17
click at [97, 127] on div at bounding box center [102, 128] width 16 height 16
click at [52, 19] on div at bounding box center [54, 19] width 17 height 17
click at [108, 127] on div at bounding box center [102, 128] width 16 height 16
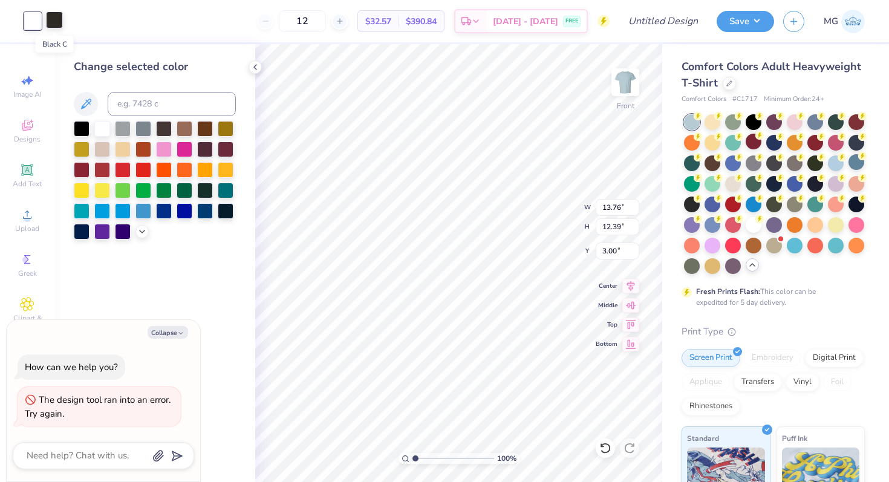
click at [54, 19] on div at bounding box center [54, 19] width 17 height 17
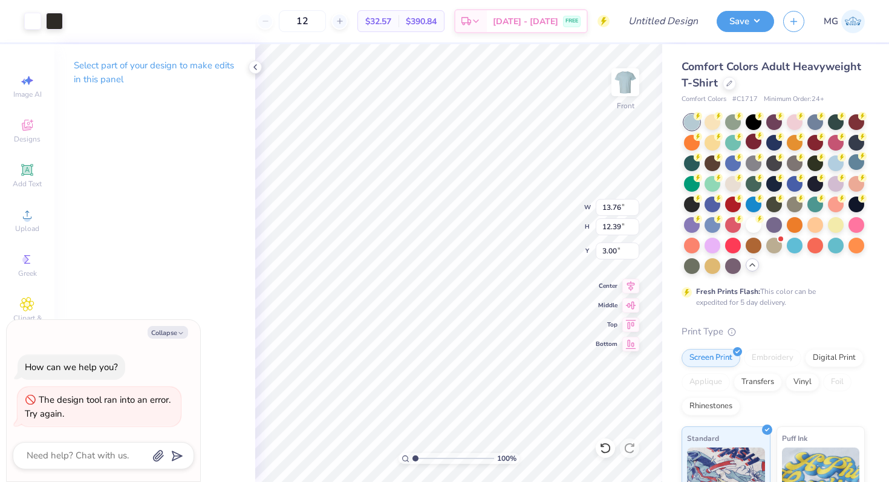
click at [177, 322] on div "Collapse How can we help you? The design tool ran into an error. Try again." at bounding box center [104, 401] width 194 height 162
click at [166, 332] on button "Collapse" at bounding box center [168, 332] width 41 height 13
type textarea "x"
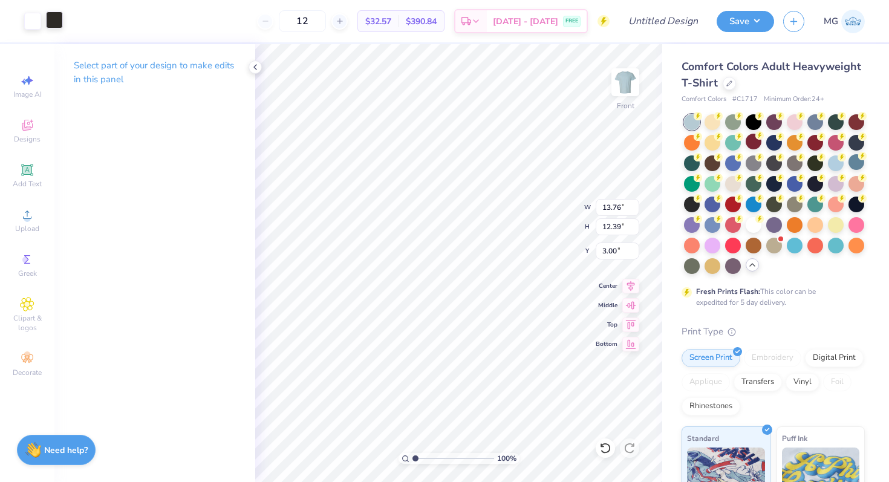
click at [50, 22] on div at bounding box center [54, 19] width 17 height 17
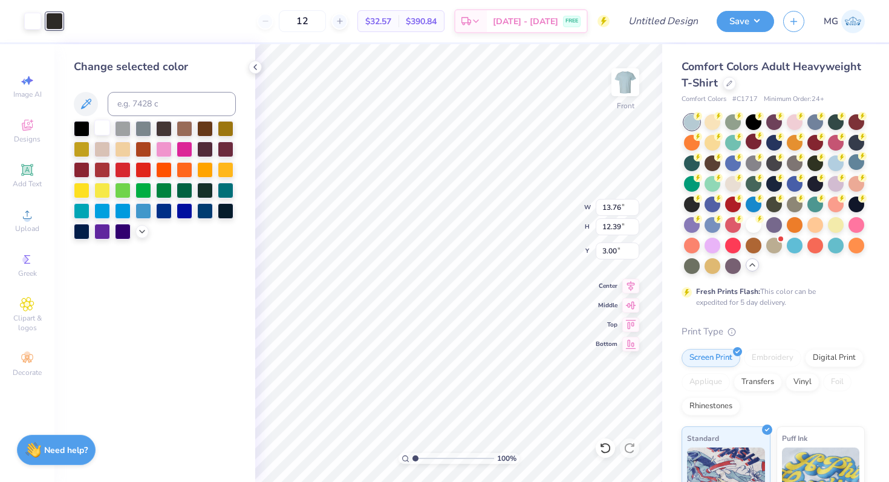
click at [108, 133] on div at bounding box center [102, 128] width 16 height 16
click at [106, 132] on div at bounding box center [102, 128] width 16 height 16
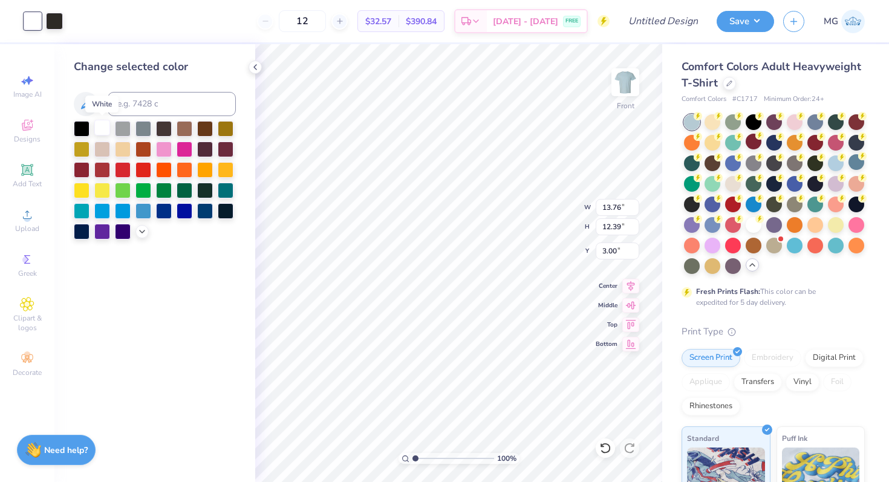
click at [106, 132] on div at bounding box center [102, 128] width 16 height 16
drag, startPoint x: 240, startPoint y: 210, endPoint x: 253, endPoint y: 206, distance: 14.0
click at [241, 210] on div "Change selected color" at bounding box center [154, 263] width 201 height 438
click at [254, 67] on icon at bounding box center [255, 67] width 10 height 10
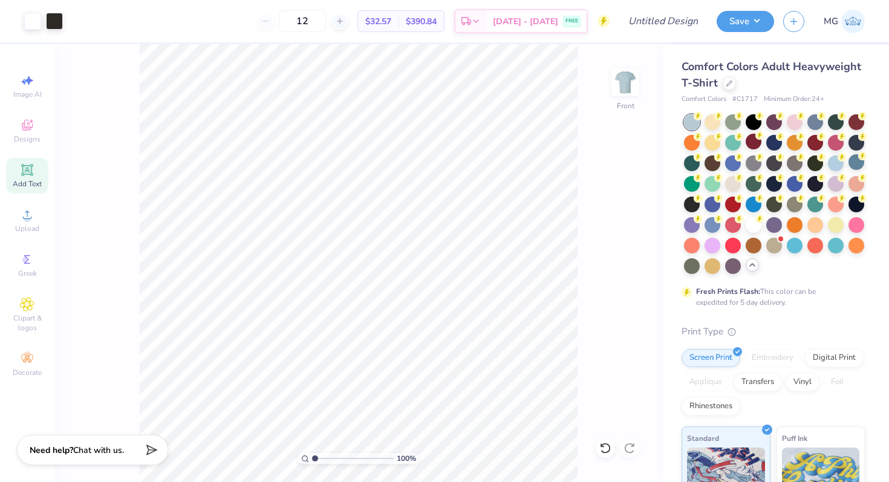
click at [22, 179] on span "Add Text" at bounding box center [27, 184] width 29 height 10
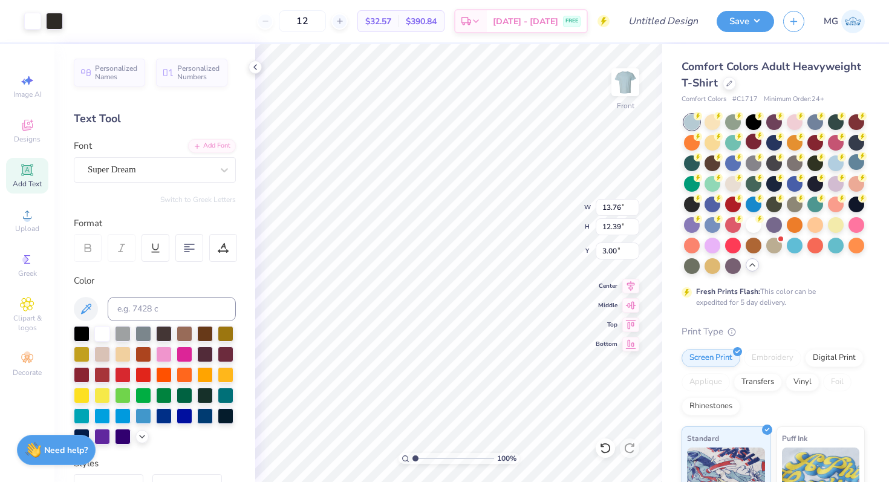
type input "13.76"
type input "12.39"
type input "3.00"
type input "5.69"
type input "1.65"
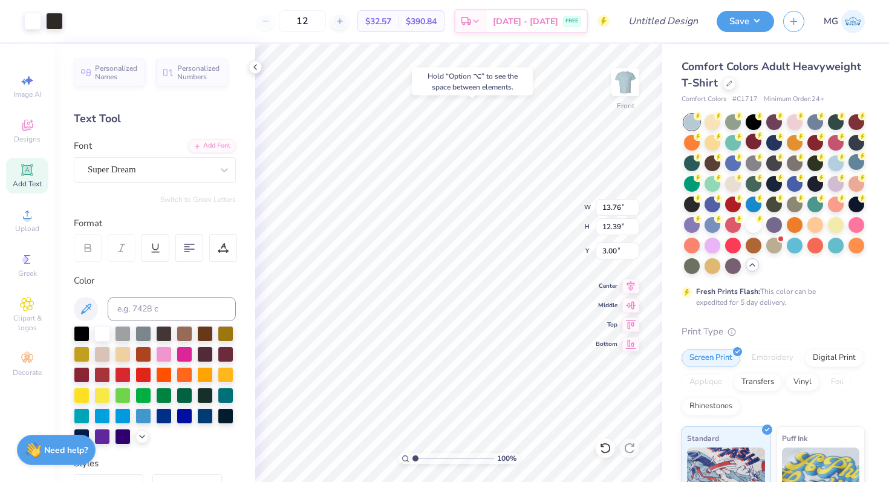
type input "12.93"
type textarea "Aggie Business Bro"
type input "10.25"
type input "1.00"
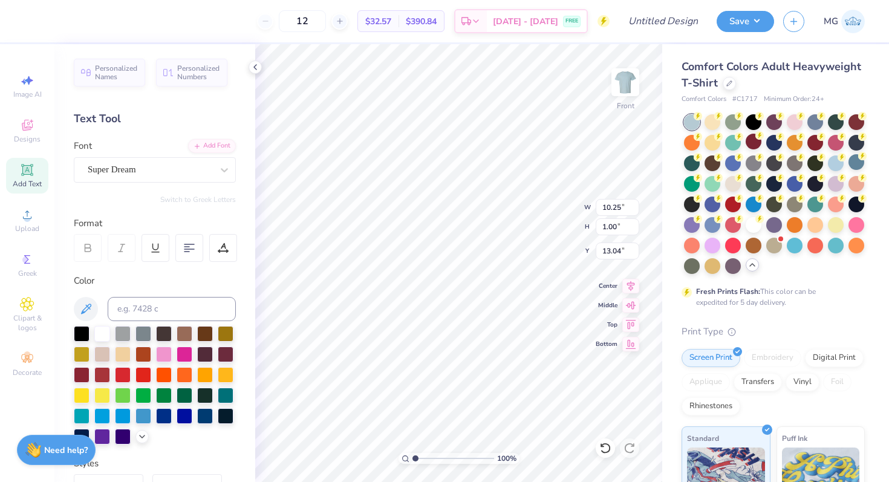
type input "15.39"
type textarea "Aggie Business Brothers"
type input "15.14"
click at [72, 180] on div "Personalized Names Personalized Numbers Text Tool Add Font Font Super Dream Swi…" at bounding box center [154, 263] width 201 height 438
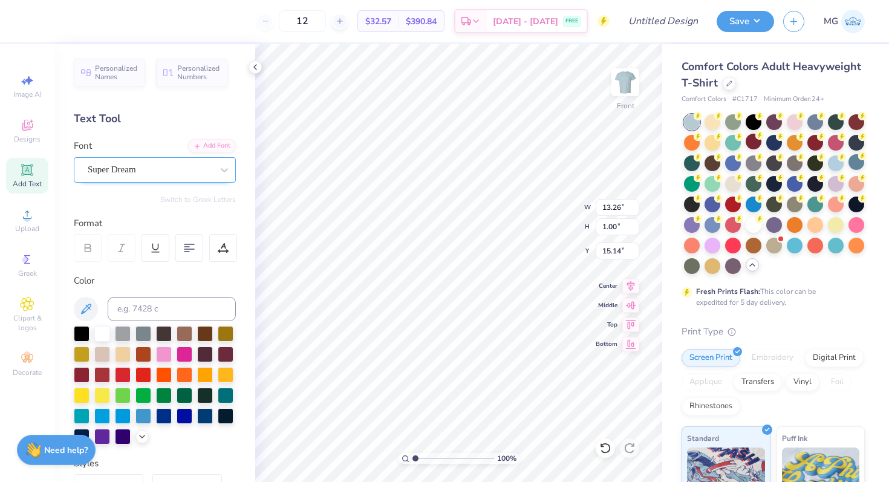
click at [82, 176] on div "Super Dream" at bounding box center [155, 169] width 162 height 25
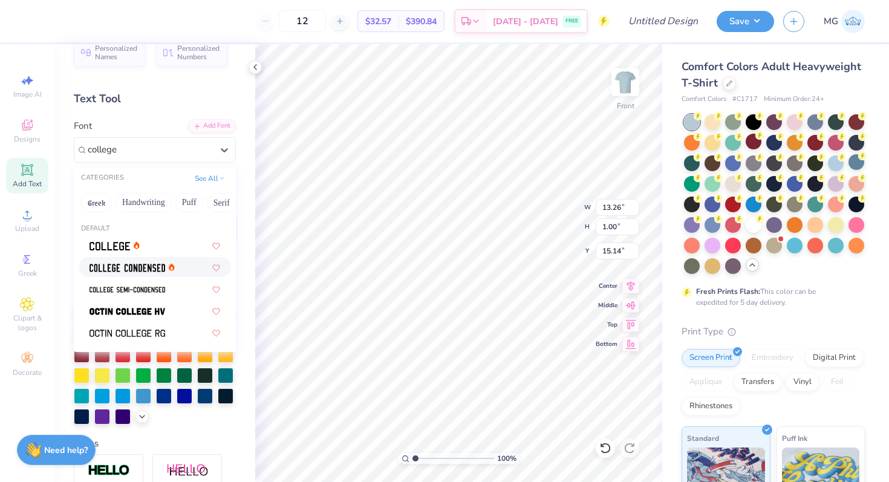
click at [144, 259] on div at bounding box center [155, 267] width 152 height 20
type input "college"
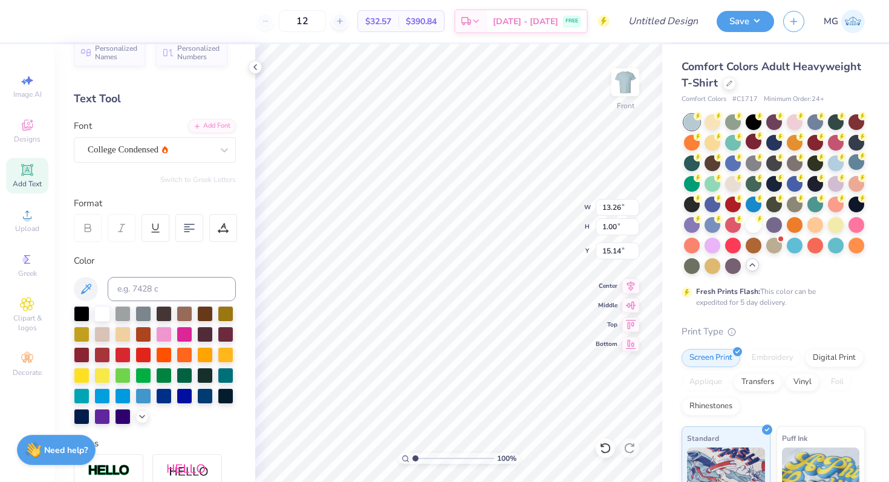
type input "9.77"
type input "0.78"
type input "15.25"
click at [109, 163] on div "Personalized Names Personalized Numbers Text Tool Add Font Font College Condens…" at bounding box center [154, 263] width 201 height 438
click at [108, 154] on div "College Condensed" at bounding box center [149, 149] width 127 height 19
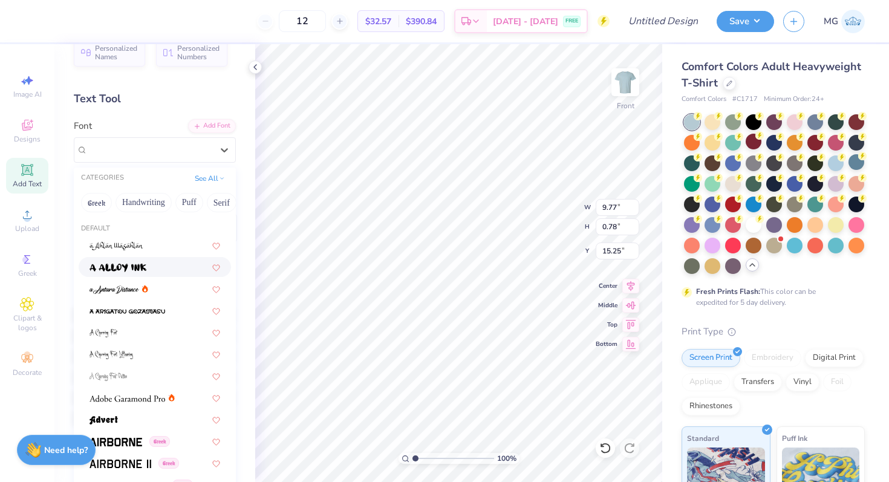
drag, startPoint x: 105, startPoint y: 153, endPoint x: 129, endPoint y: 133, distance: 31.4
click at [108, 151] on span "College Condensed" at bounding box center [123, 150] width 71 height 14
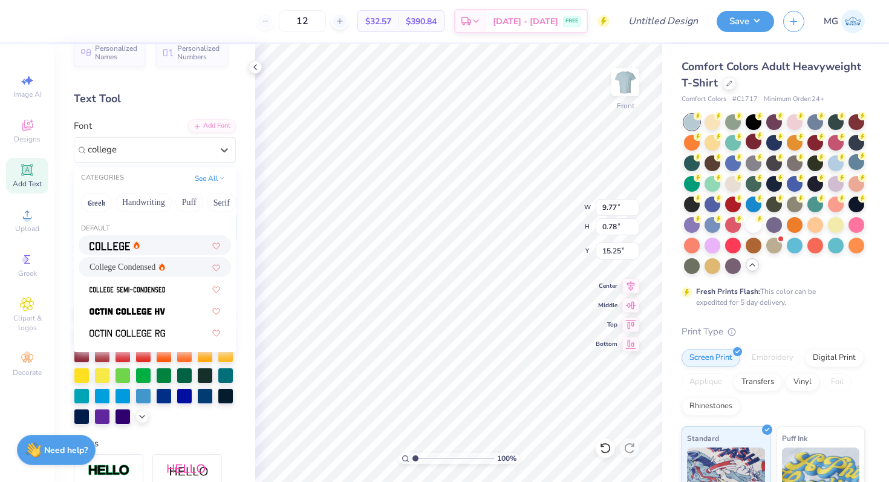
click at [105, 243] on img at bounding box center [110, 246] width 41 height 8
type input "college"
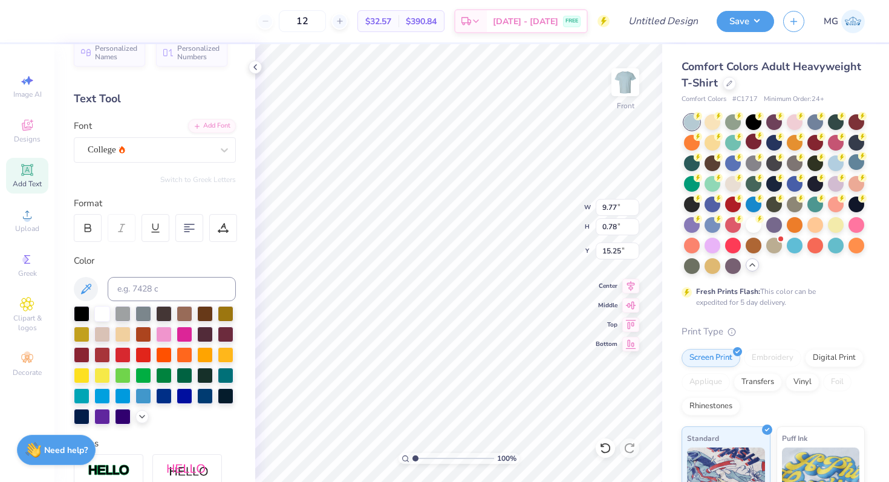
type input "12.12"
type input "0.78"
type input "15.25"
type input "11.73"
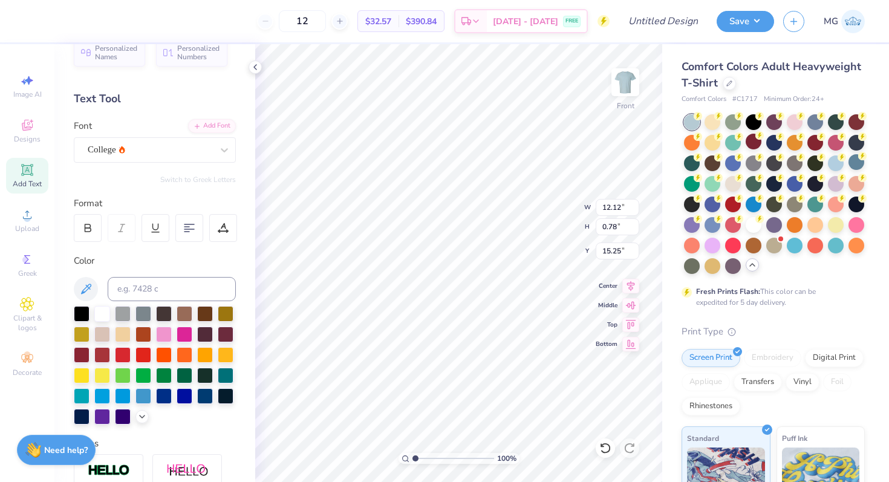
type input "0.76"
type input "15.39"
type input "13.32"
type input "12.00"
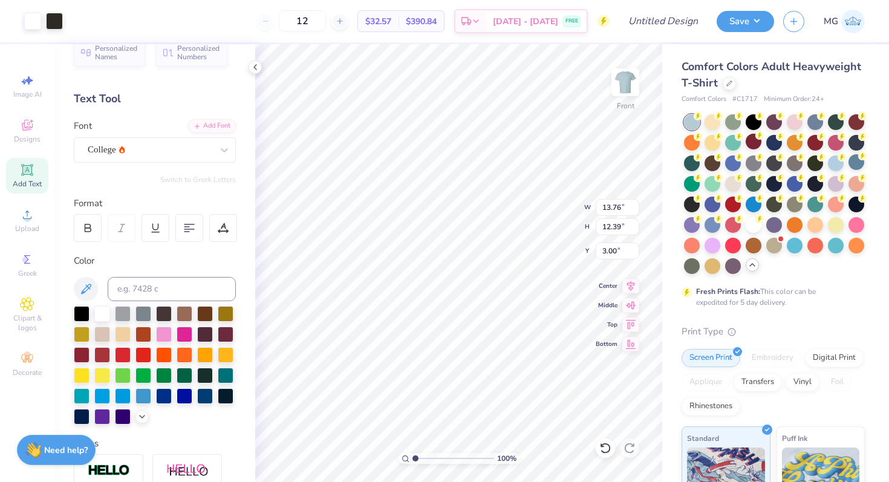
type input "3.40"
click at [431, 208] on li "Copy" at bounding box center [464, 208] width 95 height 24
type input "16.15"
type textarea "EsT. 2o21"
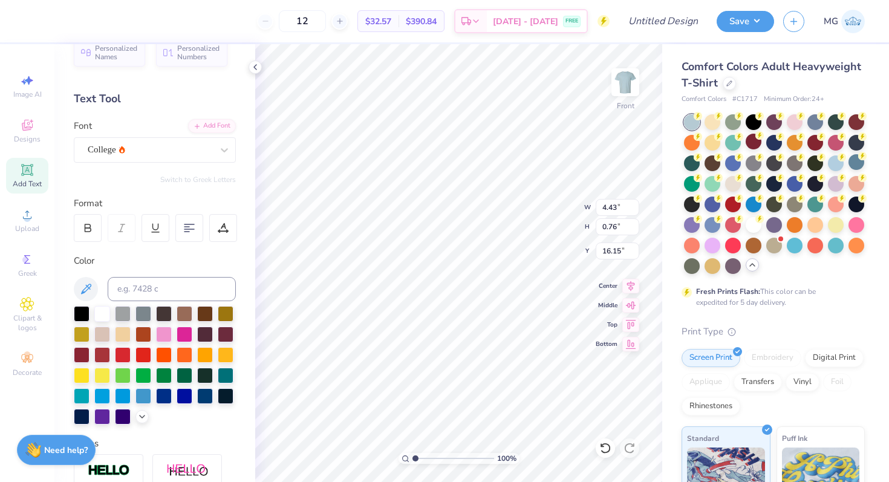
type input "16.57"
type input "3.09"
type input "0.53"
type input "16.15"
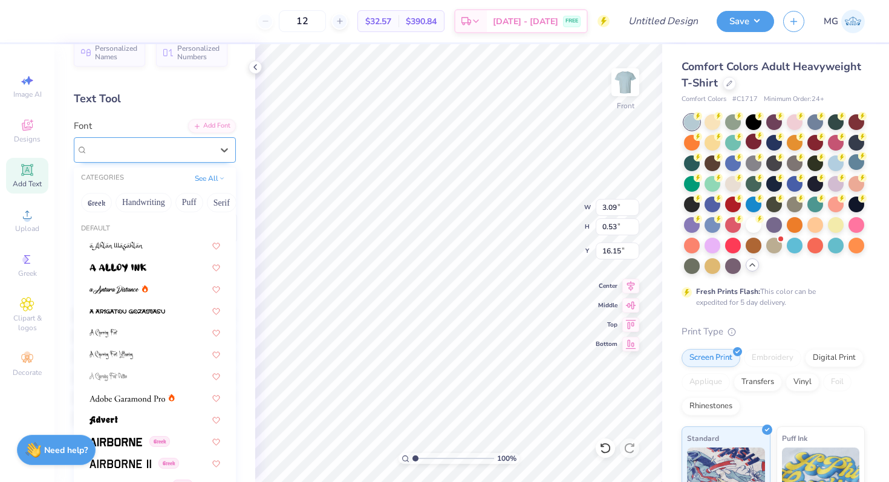
click at [108, 151] on div "College" at bounding box center [149, 149] width 127 height 19
click at [114, 152] on span "College" at bounding box center [102, 150] width 28 height 14
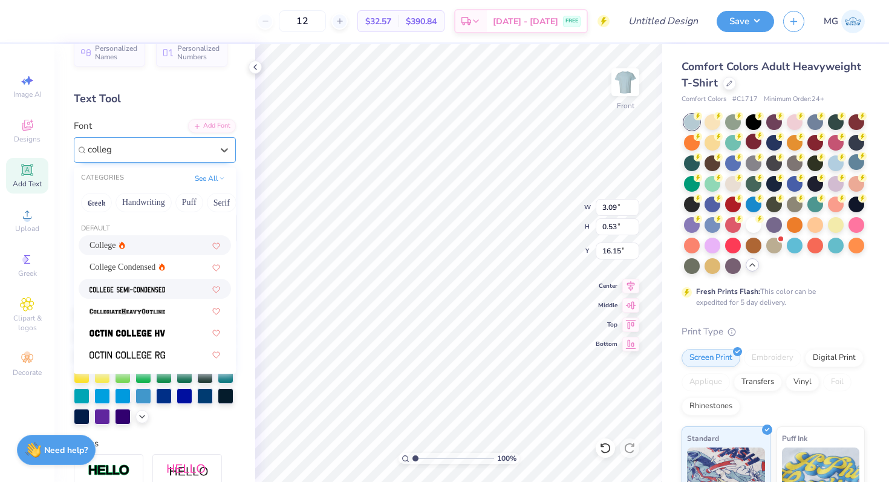
click at [115, 289] on img at bounding box center [128, 290] width 76 height 8
type input "colleg"
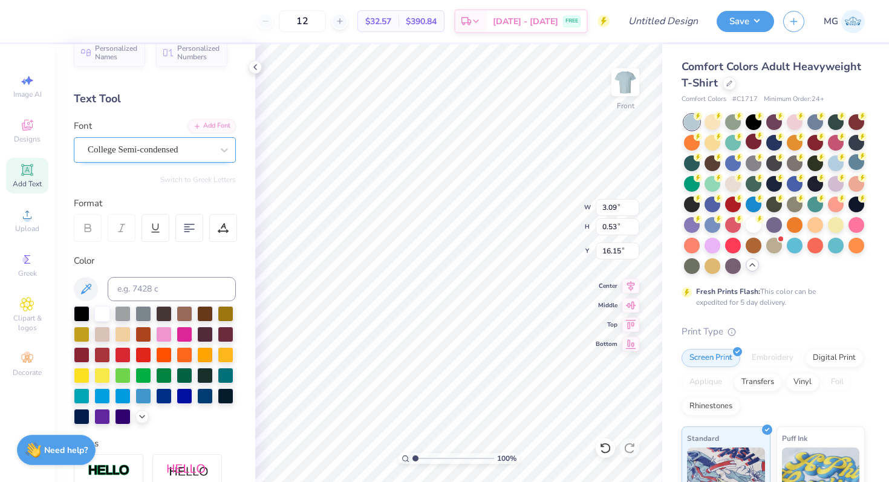
type input "2.80"
click at [112, 151] on div "College Semi-condensed" at bounding box center [149, 149] width 127 height 19
click at [109, 154] on span "College Semi-condensed" at bounding box center [133, 150] width 91 height 14
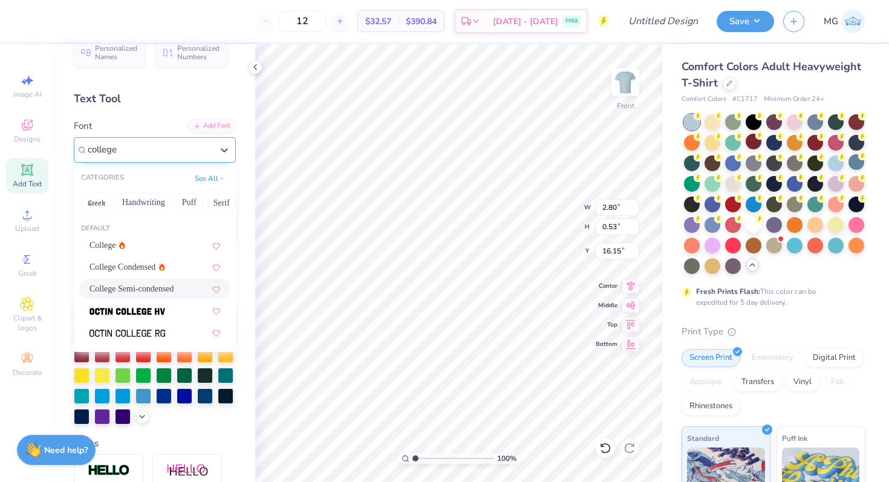
click at [128, 292] on span "College Semi-condensed" at bounding box center [132, 288] width 85 height 13
type input "college"
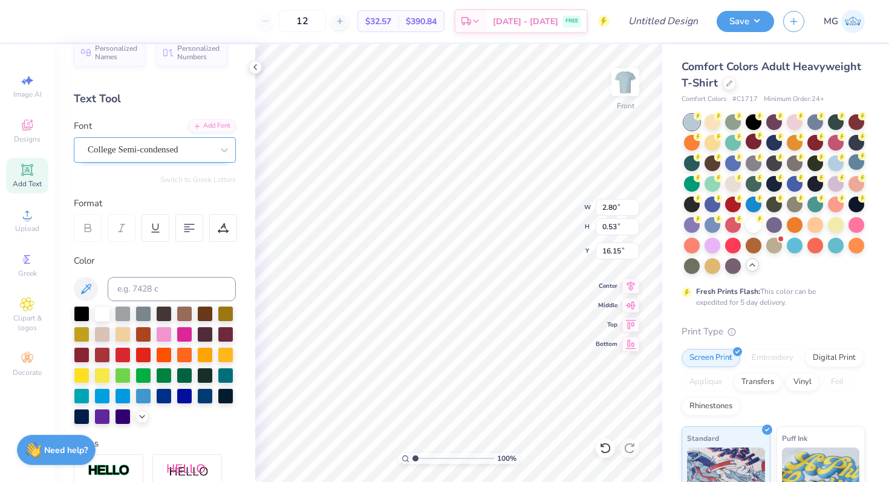
type input "16.37"
click at [629, 77] on img at bounding box center [625, 82] width 48 height 48
click at [36, 224] on span "Upload" at bounding box center [27, 229] width 24 height 10
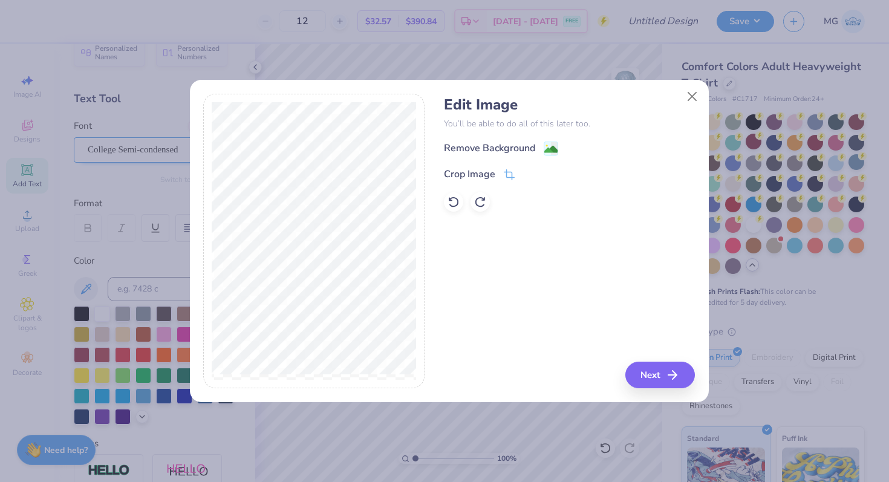
click at [505, 140] on div "Edit Image You’ll be able to do all of this later too. Remove Background Crop I…" at bounding box center [569, 154] width 251 height 116
click at [513, 151] on div "Remove Background" at bounding box center [489, 148] width 91 height 15
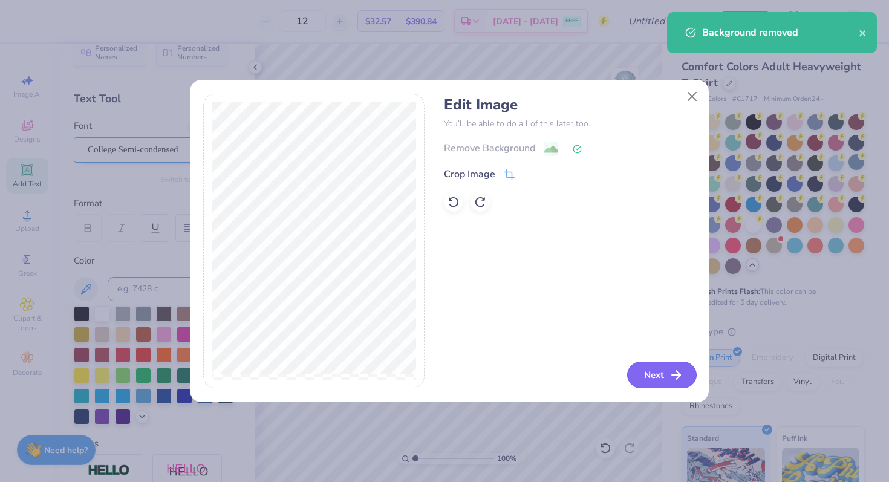
click at [682, 376] on icon "button" at bounding box center [676, 375] width 15 height 15
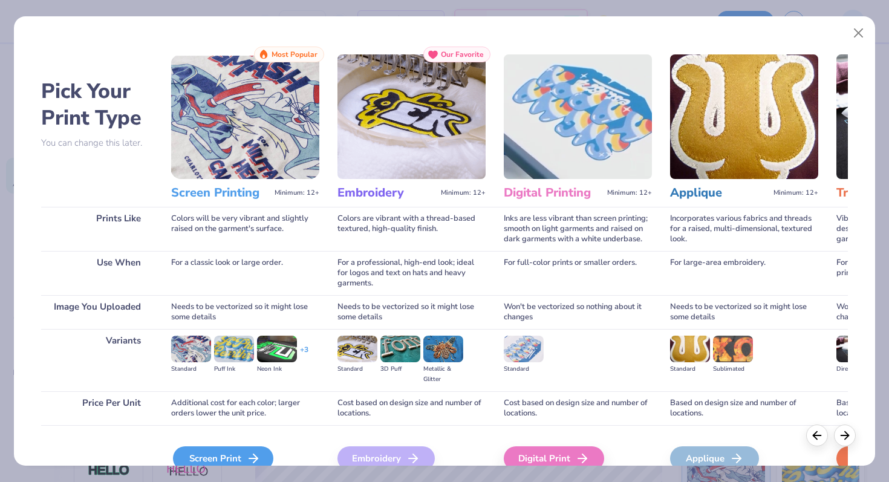
click at [231, 457] on div "Screen Print" at bounding box center [223, 458] width 100 height 24
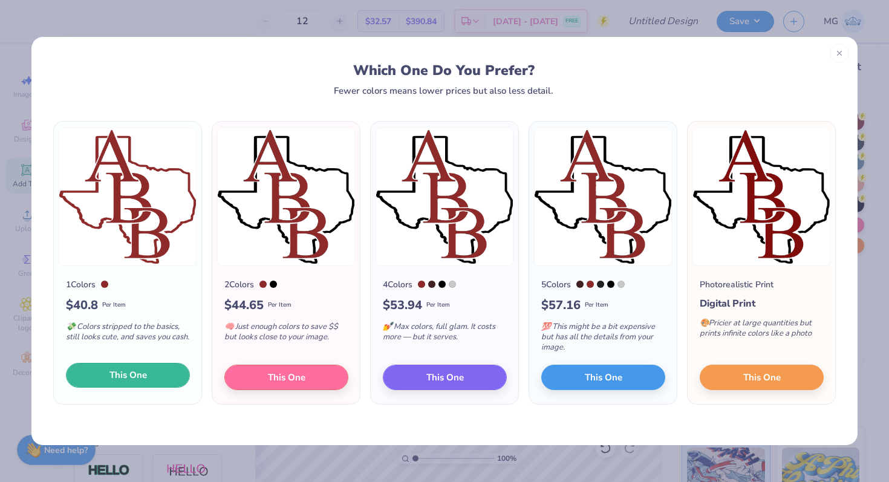
click at [155, 377] on button "This One" at bounding box center [128, 375] width 124 height 25
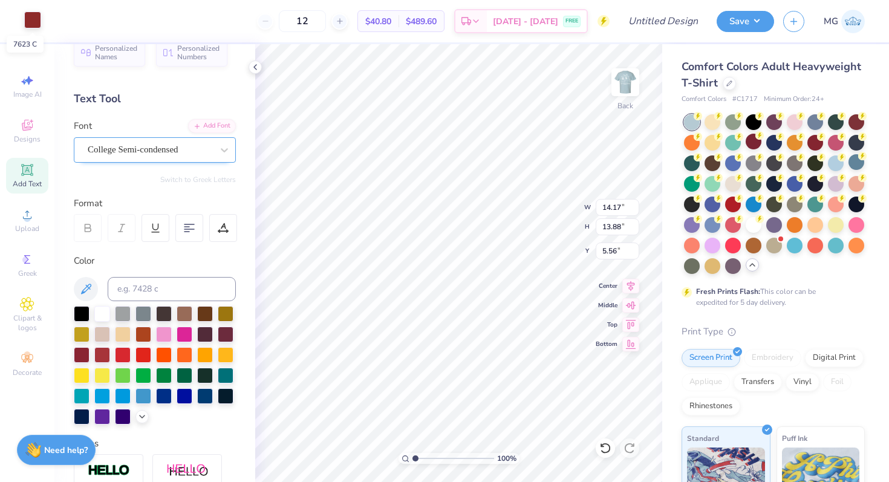
click at [33, 25] on div at bounding box center [32, 19] width 17 height 17
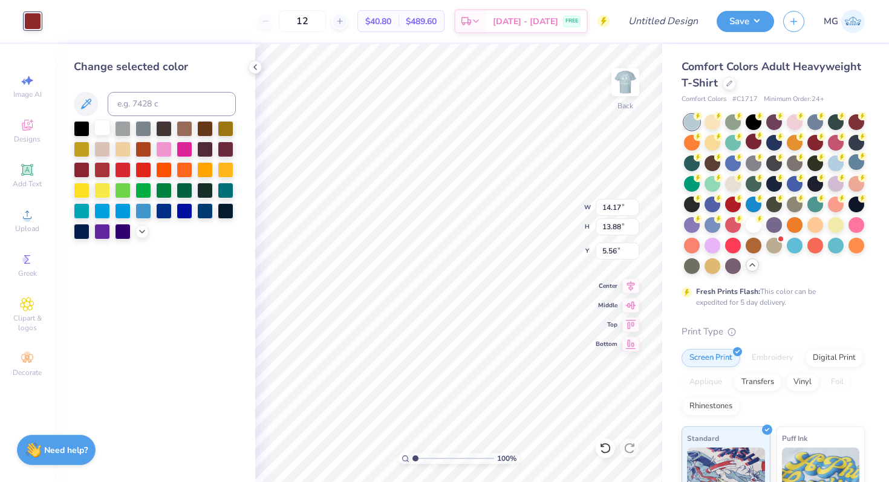
click at [107, 129] on div at bounding box center [102, 128] width 16 height 16
type input "3.88"
type input "3.80"
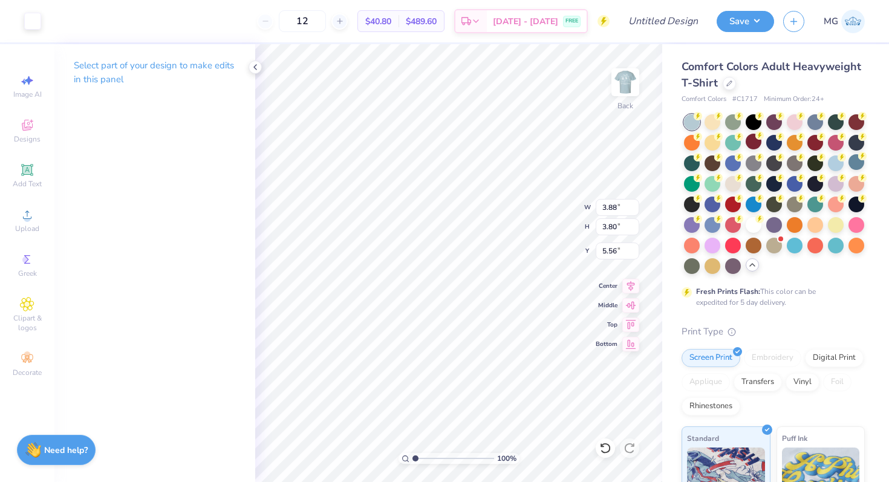
type input "3.00"
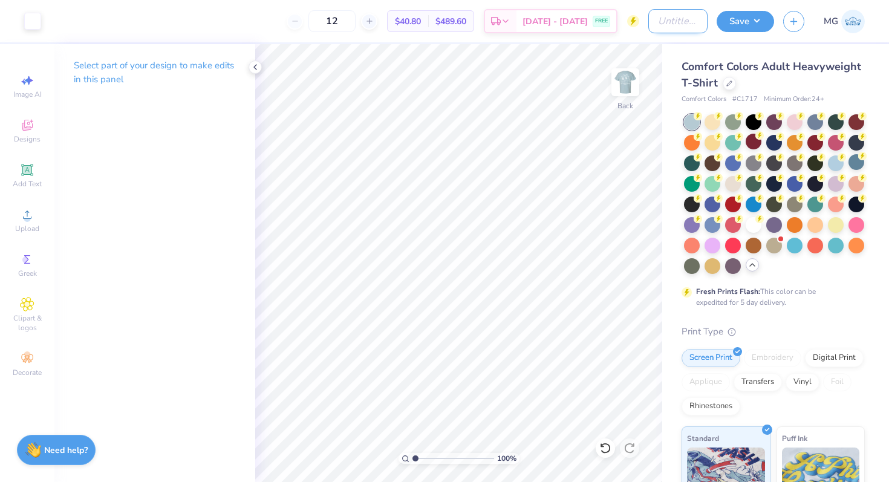
click at [676, 19] on input "Design Title" at bounding box center [677, 21] width 59 height 24
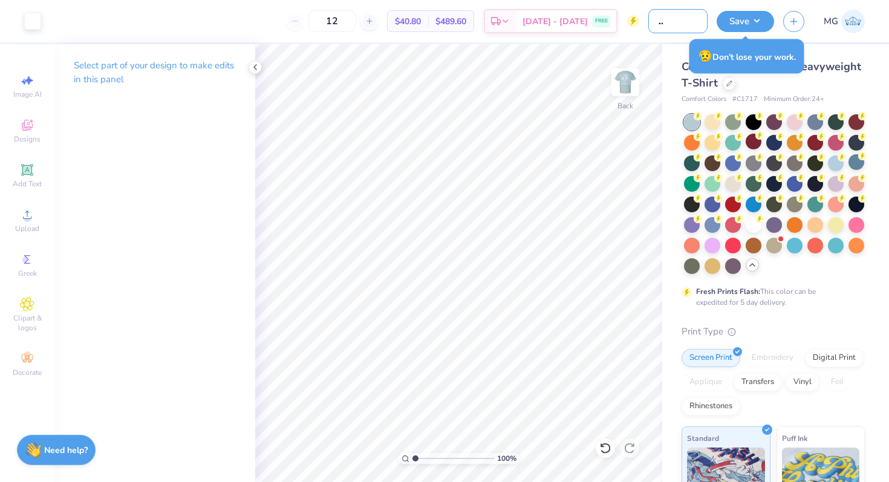
scroll to position [0, 38]
type input "ABB Member Tee"
click at [736, 19] on button "Save" at bounding box center [745, 19] width 57 height 21
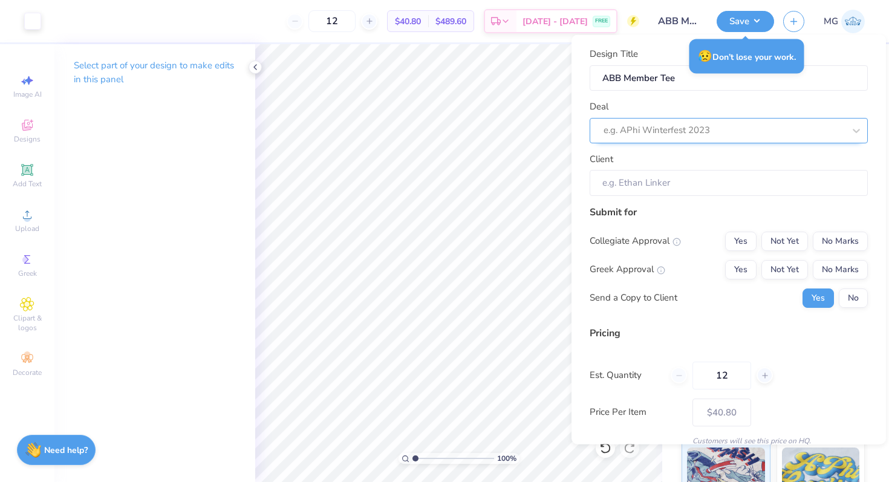
click at [621, 126] on div at bounding box center [724, 130] width 241 height 16
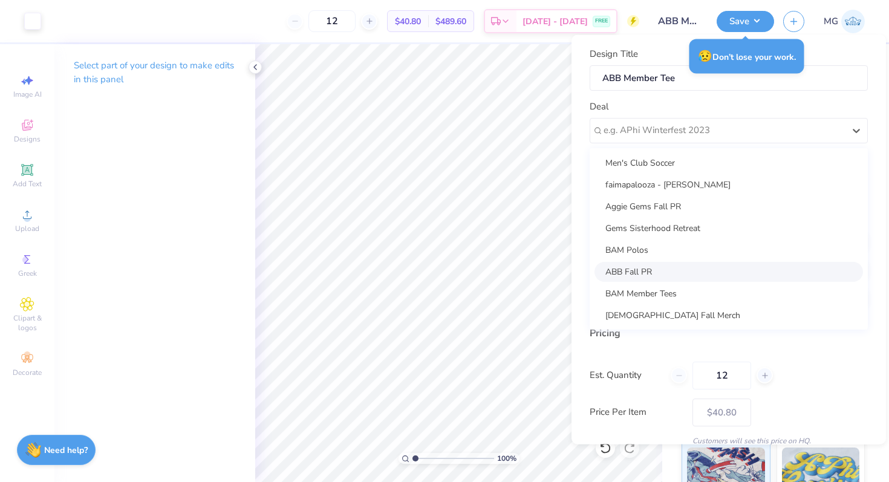
click at [636, 273] on div "ABB Fall PR" at bounding box center [729, 271] width 269 height 20
type input "[PERSON_NAME]"
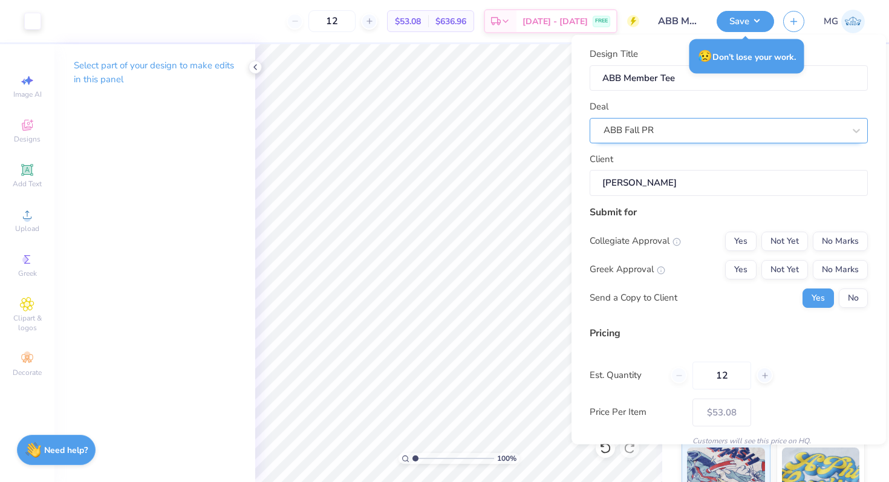
click at [650, 131] on div "ABB Fall PR" at bounding box center [723, 130] width 243 height 19
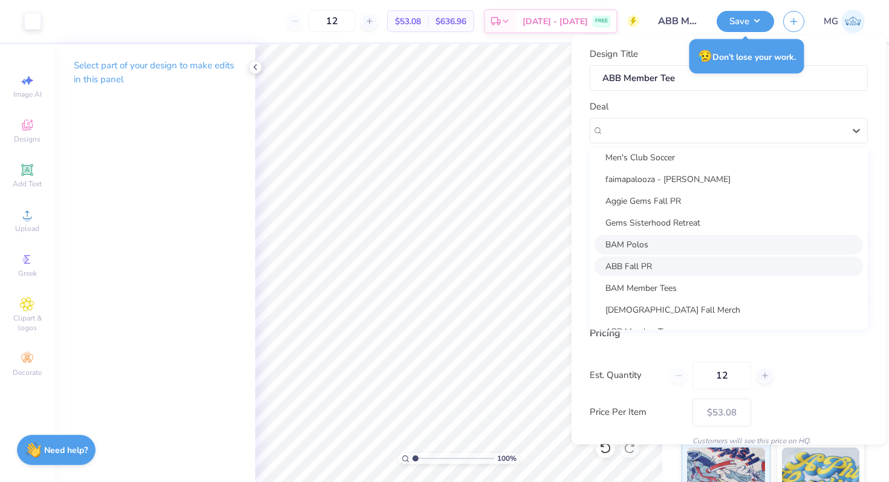
scroll to position [44, 0]
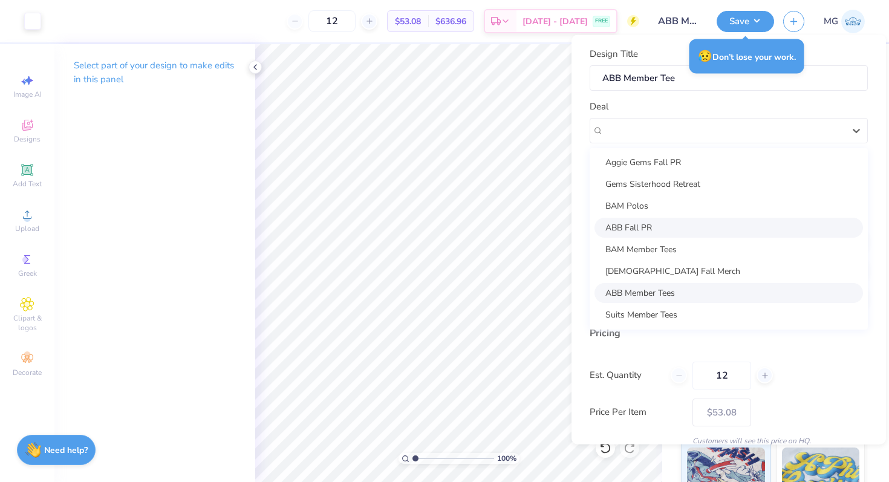
click at [656, 290] on div "ABB Member Tees" at bounding box center [729, 292] width 269 height 20
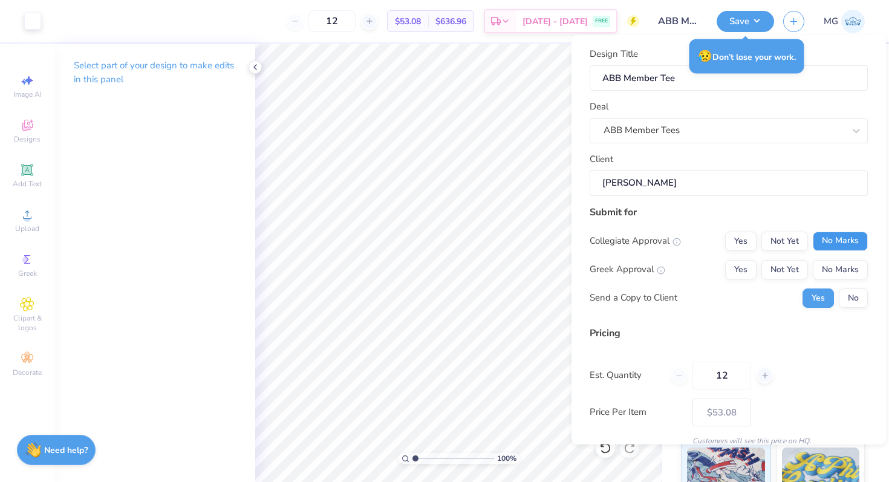
click at [824, 235] on button "No Marks" at bounding box center [840, 240] width 55 height 19
click at [790, 247] on button "Not Yet" at bounding box center [785, 240] width 47 height 19
click at [852, 267] on button "No Marks" at bounding box center [840, 268] width 55 height 19
type input "$53.08"
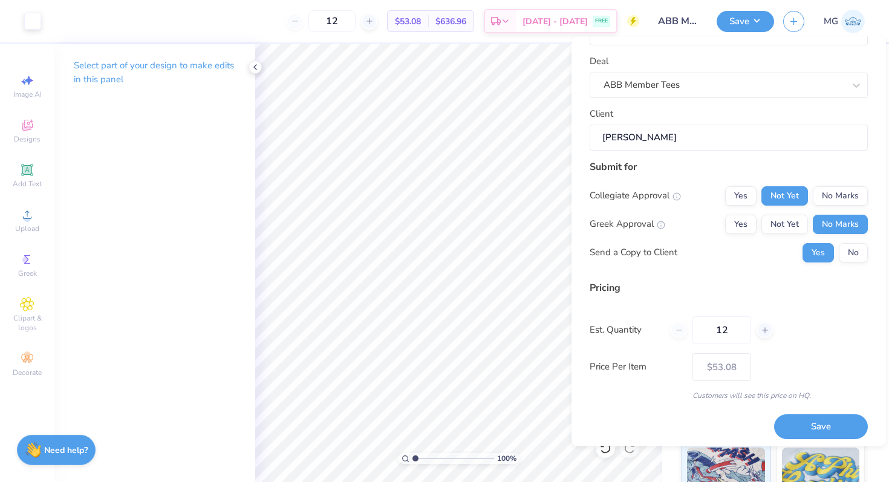
scroll to position [51, 0]
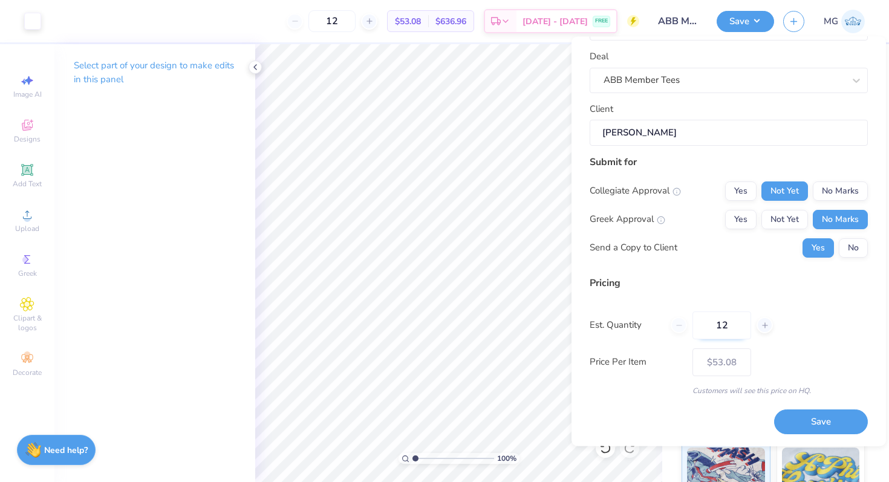
click at [731, 319] on input "12" at bounding box center [722, 326] width 59 height 28
drag, startPoint x: 729, startPoint y: 321, endPoint x: 690, endPoint y: 328, distance: 40.0
click at [690, 328] on div "12" at bounding box center [722, 326] width 102 height 28
type input "40"
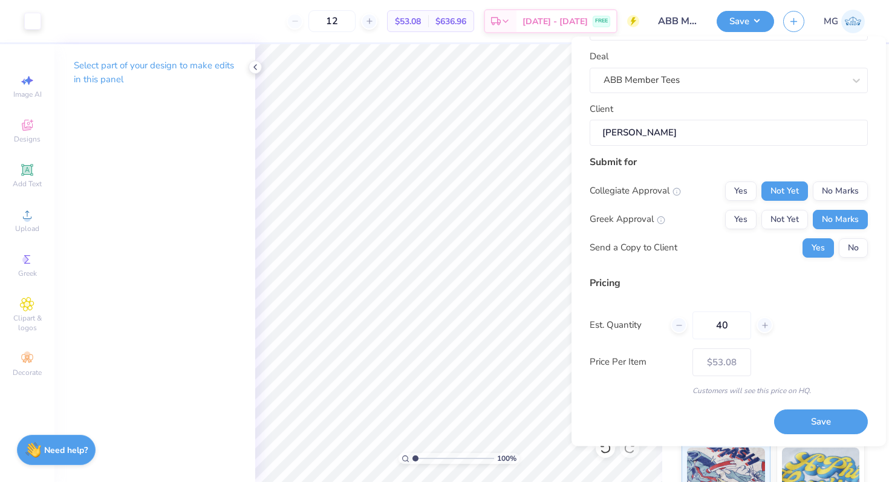
type input "40"
type input "$29.95"
drag, startPoint x: 733, startPoint y: 329, endPoint x: 702, endPoint y: 333, distance: 31.7
click at [702, 333] on input "40" at bounding box center [722, 326] width 59 height 28
click at [725, 321] on input "40" at bounding box center [722, 326] width 59 height 28
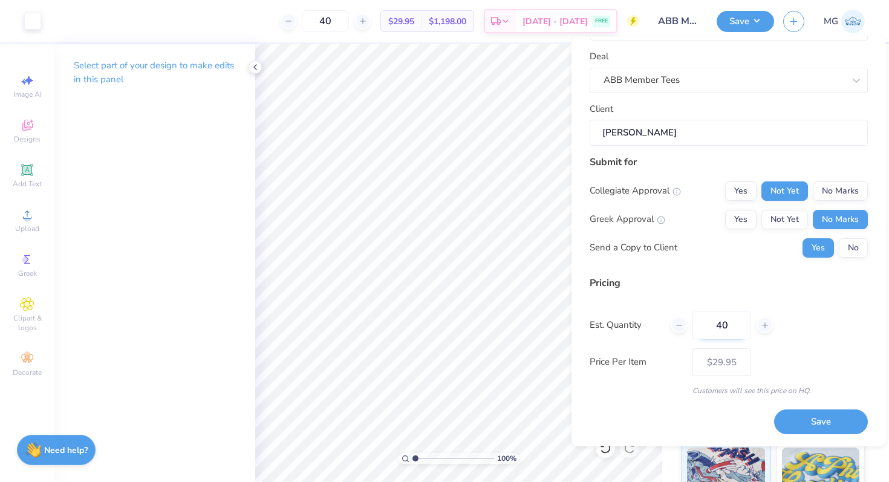
click at [725, 321] on input "40" at bounding box center [722, 326] width 59 height 28
type input "50"
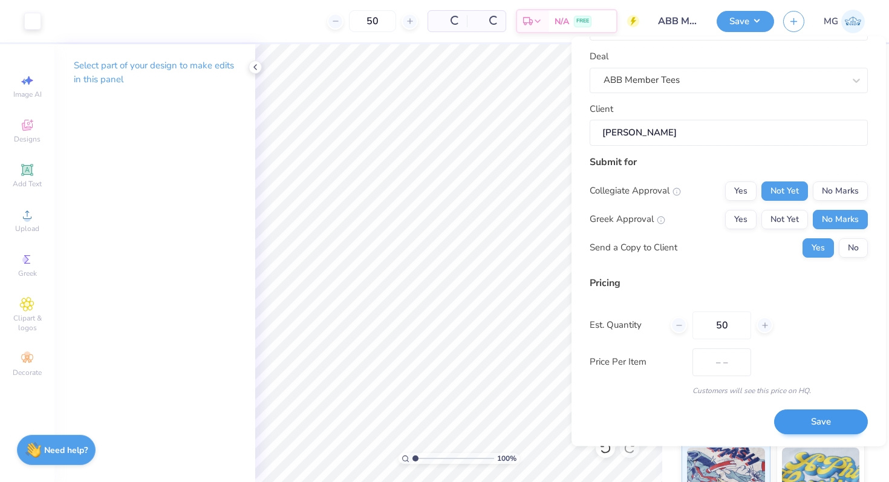
type input "$27.01"
type input "50"
click at [794, 417] on button "Save" at bounding box center [821, 422] width 94 height 25
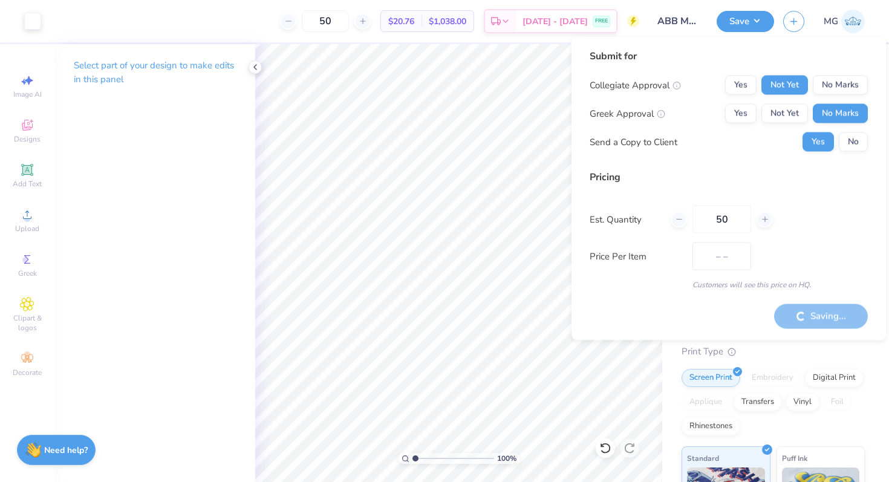
type input "$27.01"
